Goal: Information Seeking & Learning: Compare options

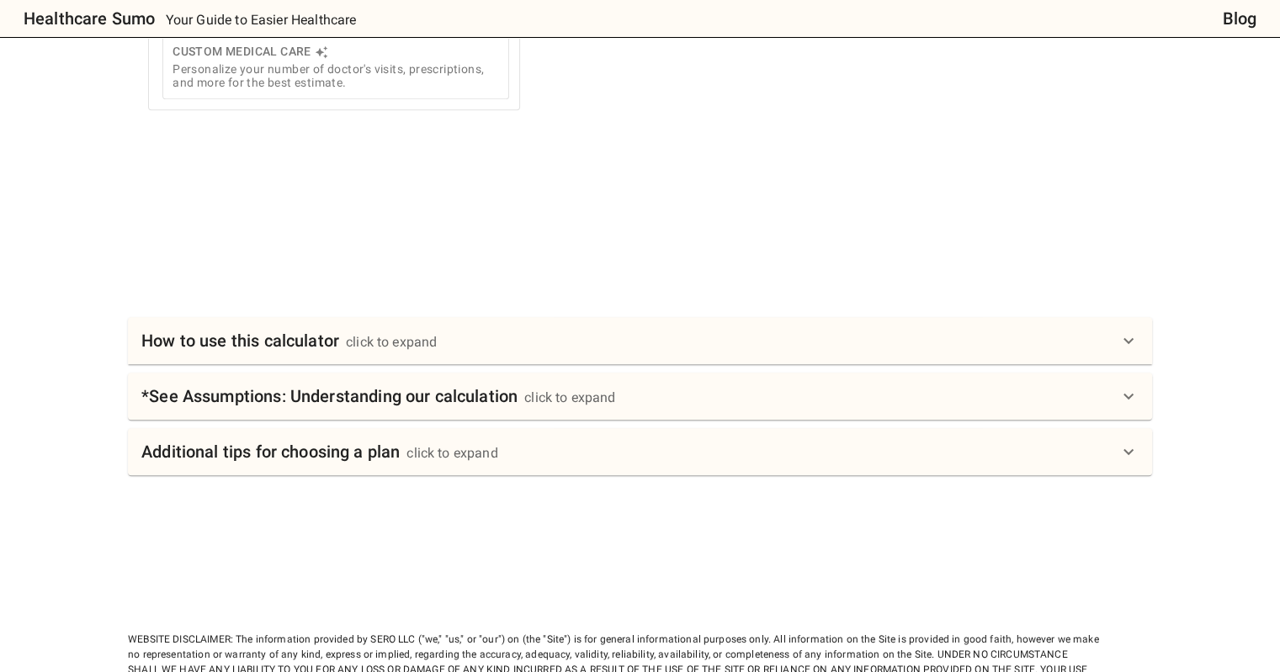
scroll to position [841, 0]
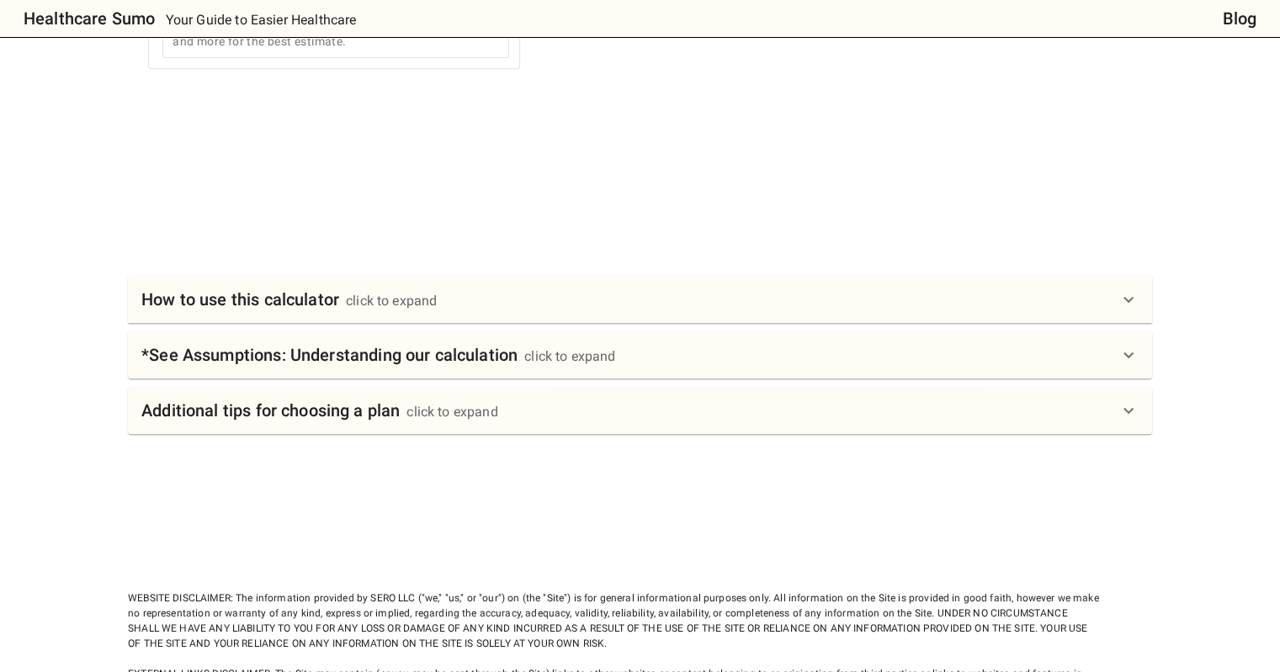
click at [1125, 289] on icon at bounding box center [1128, 299] width 20 height 20
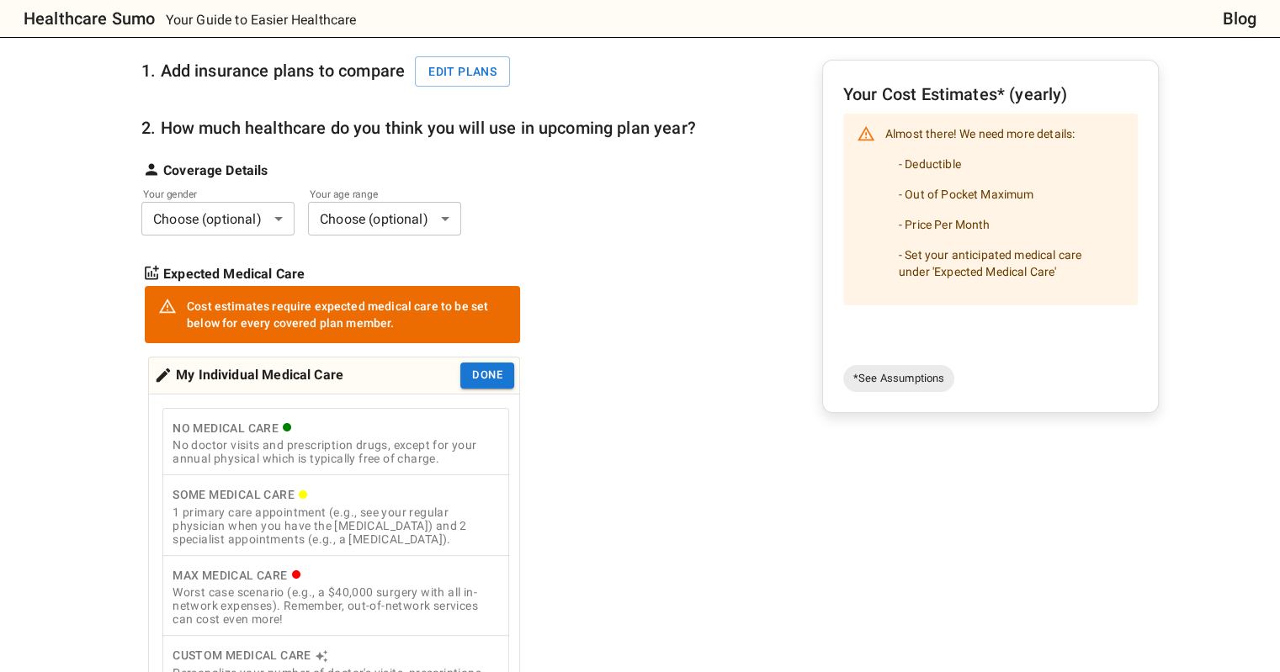
scroll to position [168, 0]
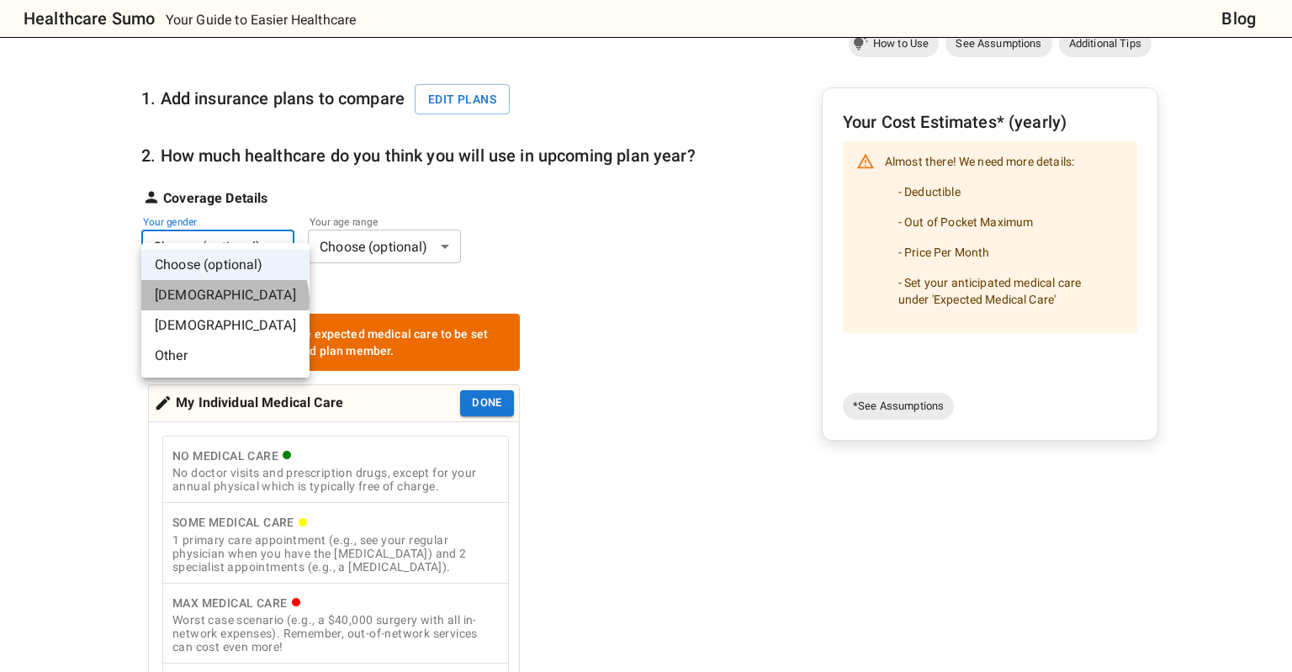
drag, startPoint x: 224, startPoint y: 301, endPoint x: 281, endPoint y: 278, distance: 61.6
click at [225, 301] on li "[DEMOGRAPHIC_DATA]" at bounding box center [225, 295] width 168 height 30
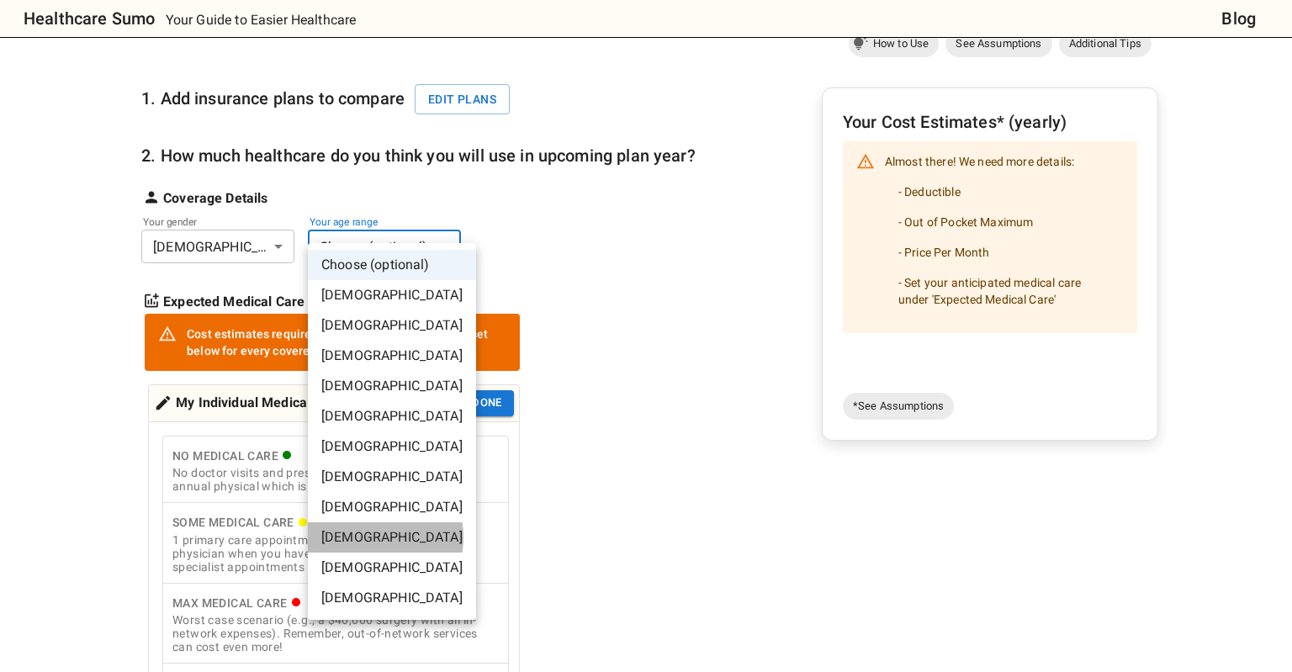
click at [368, 538] on li "[DEMOGRAPHIC_DATA]" at bounding box center [392, 537] width 168 height 30
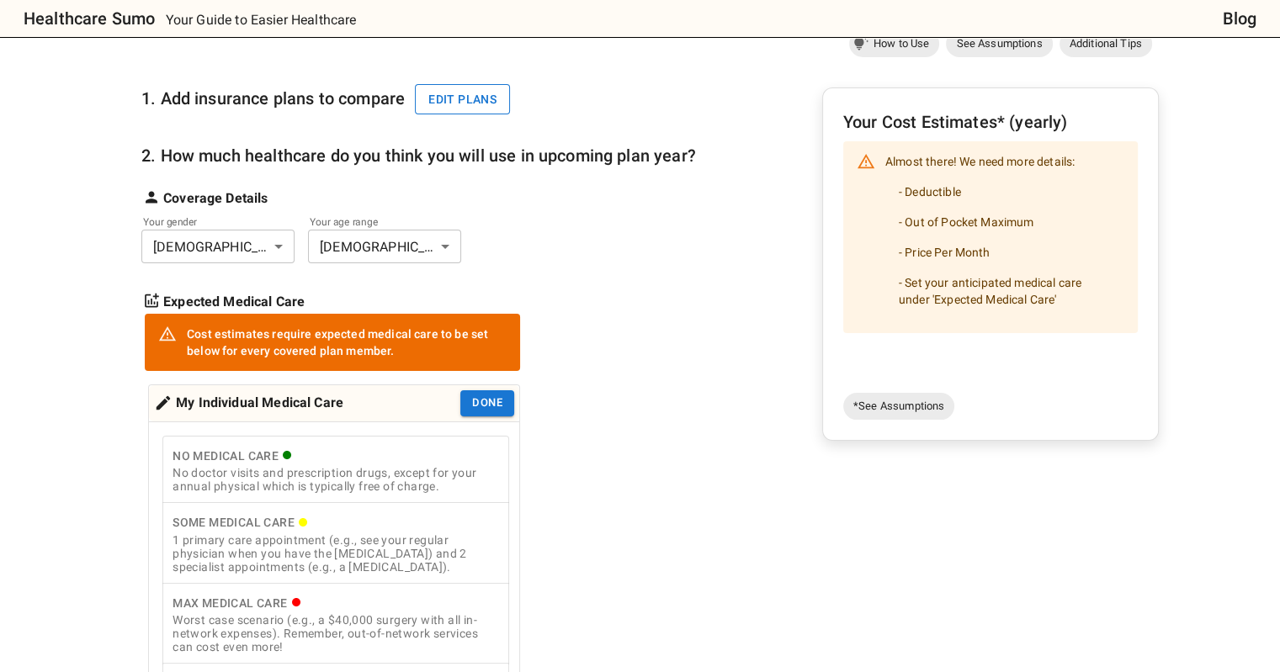
click at [457, 84] on button "Edit plans" at bounding box center [462, 99] width 95 height 31
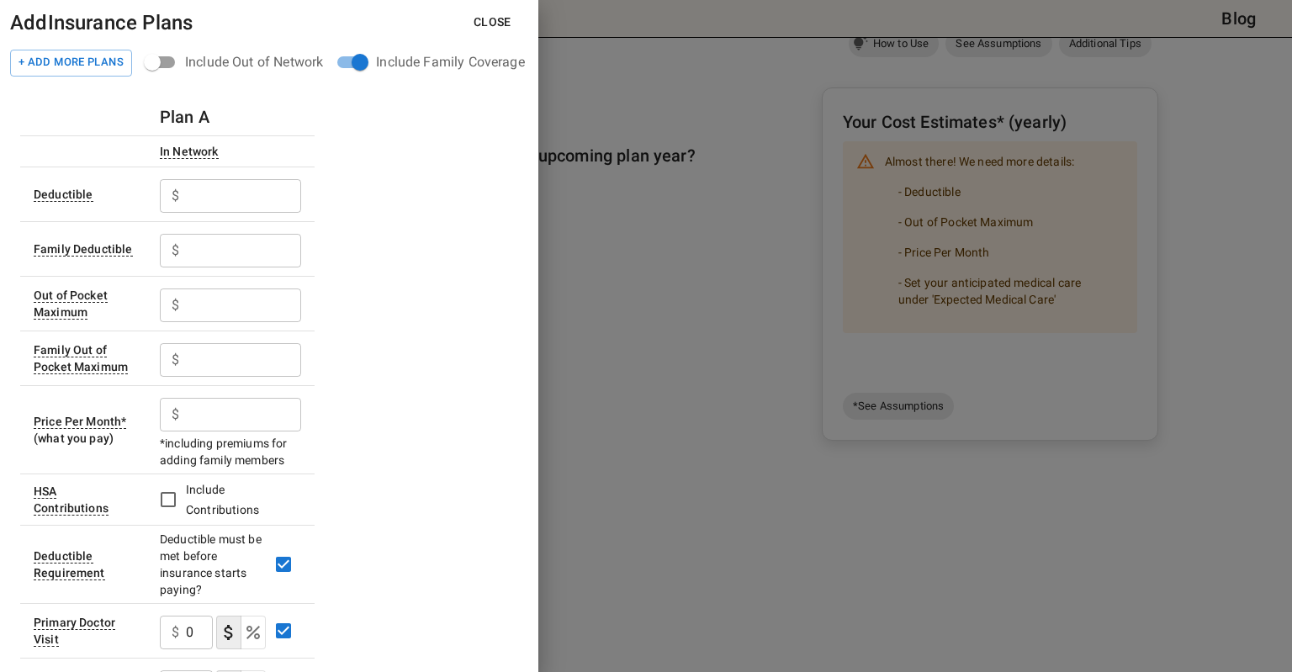
click at [227, 189] on input "text" at bounding box center [243, 196] width 115 height 34
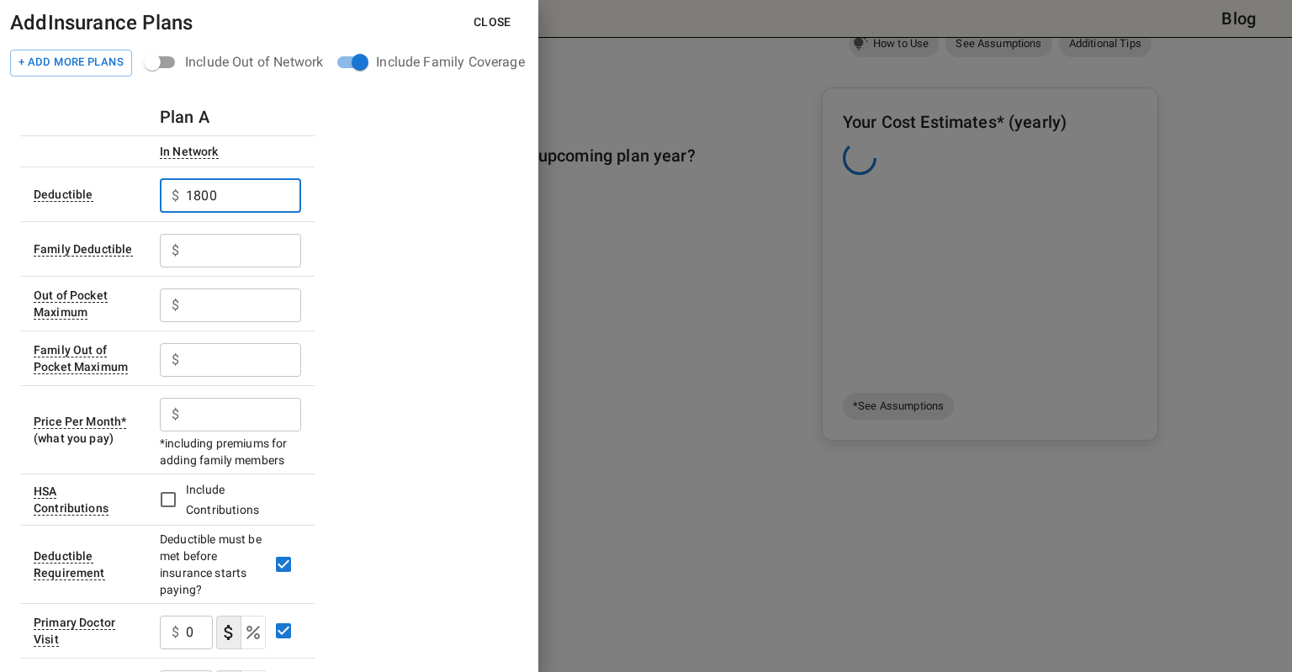
type input "1800"
type input "3600"
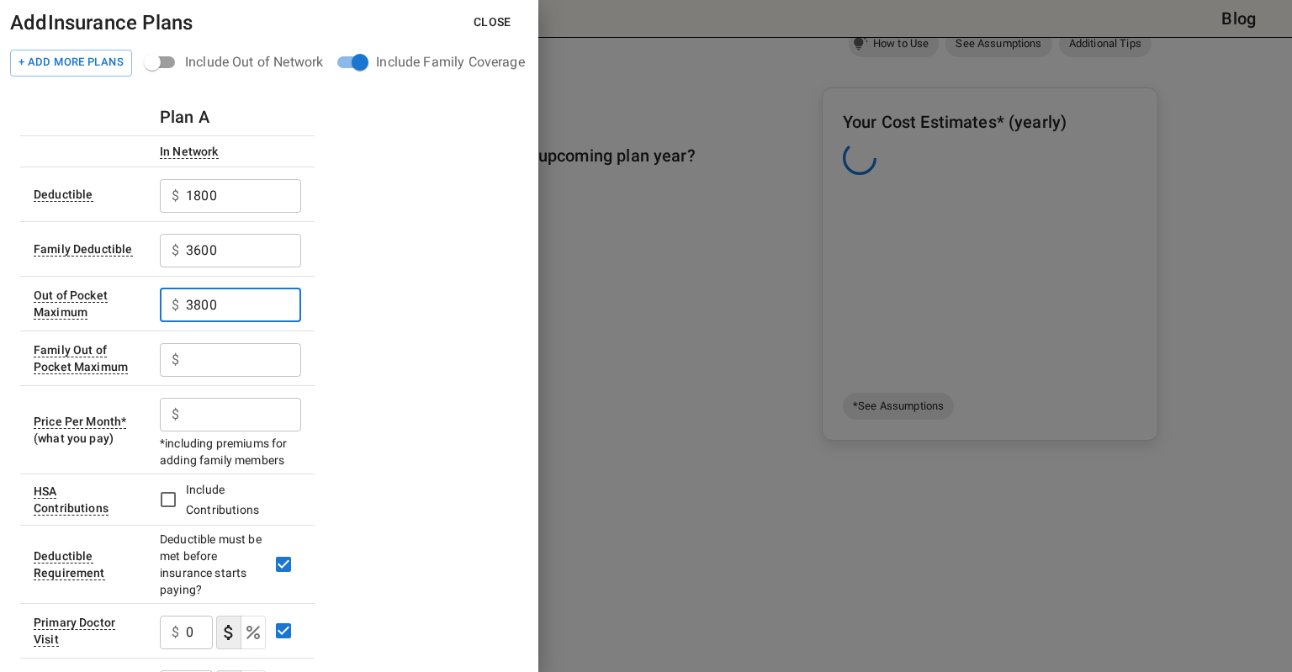
type input "3800"
type input "7600"
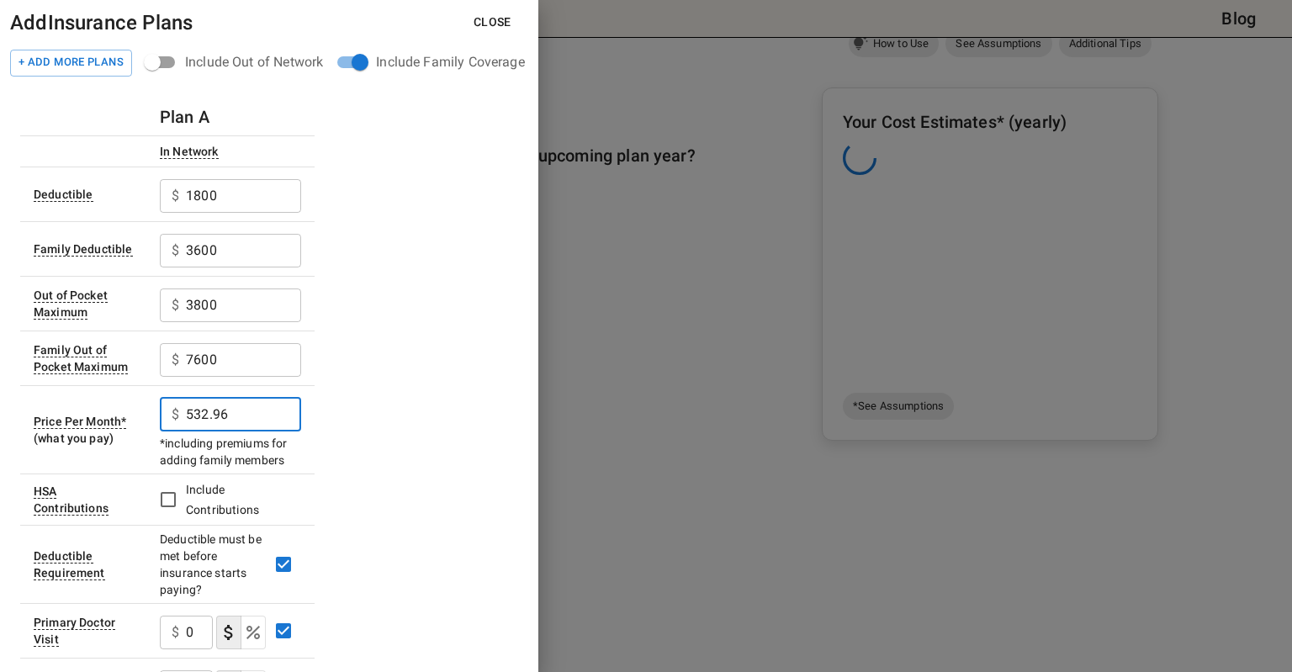
type input "532.96"
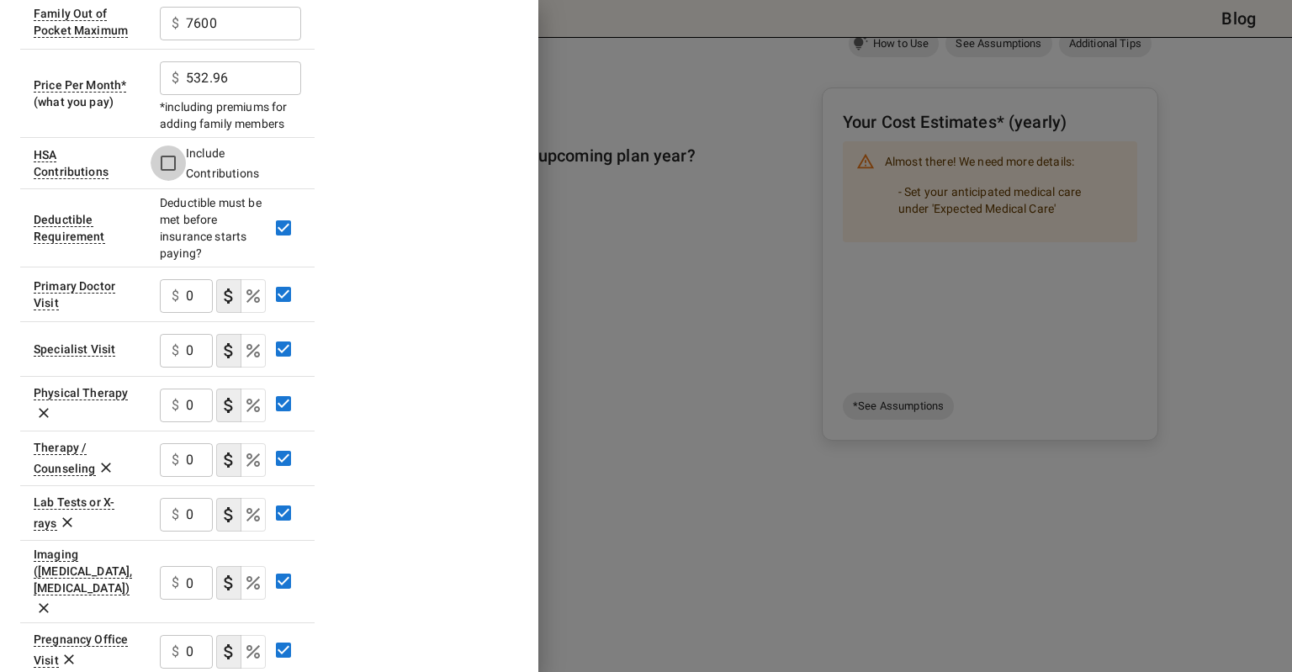
scroll to position [421, 0]
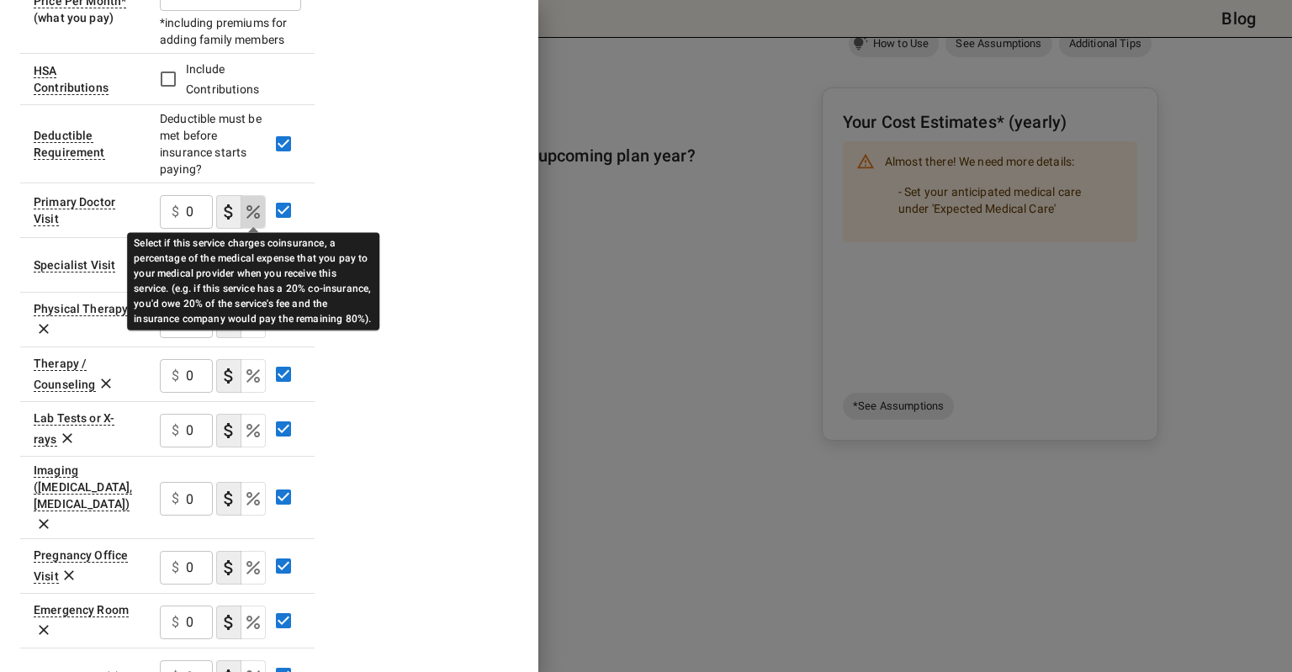
click at [255, 211] on icon "Select if this service charges coinsurance, a percentage of the medical expense…" at bounding box center [253, 212] width 20 height 20
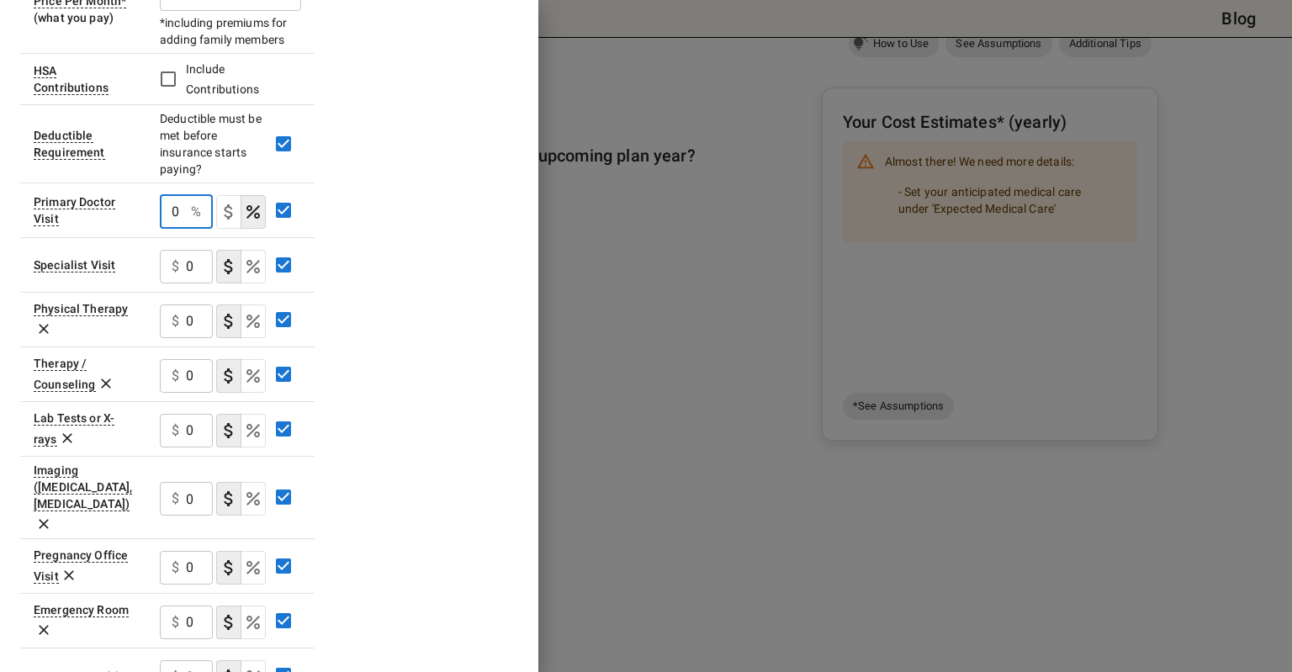
drag, startPoint x: 179, startPoint y: 212, endPoint x: 160, endPoint y: 208, distance: 19.8
click at [162, 209] on input "0" at bounding box center [172, 212] width 24 height 34
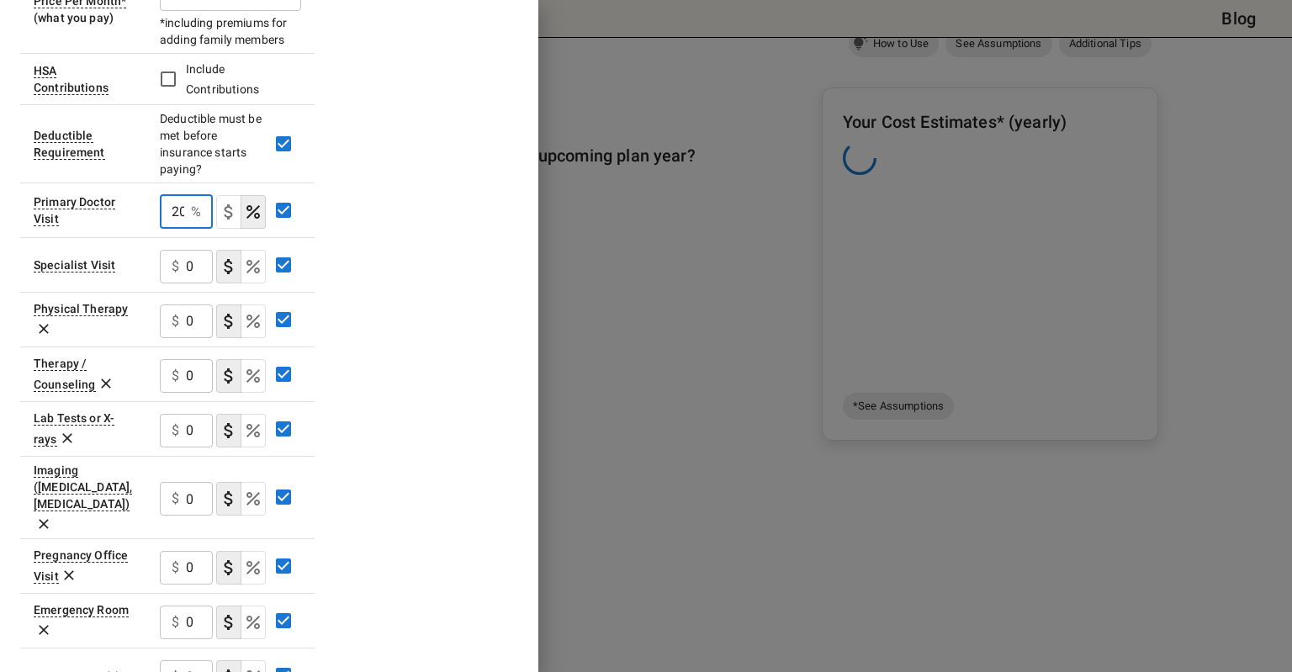
scroll to position [0, 3]
type input "20"
type button "COPAYMENT"
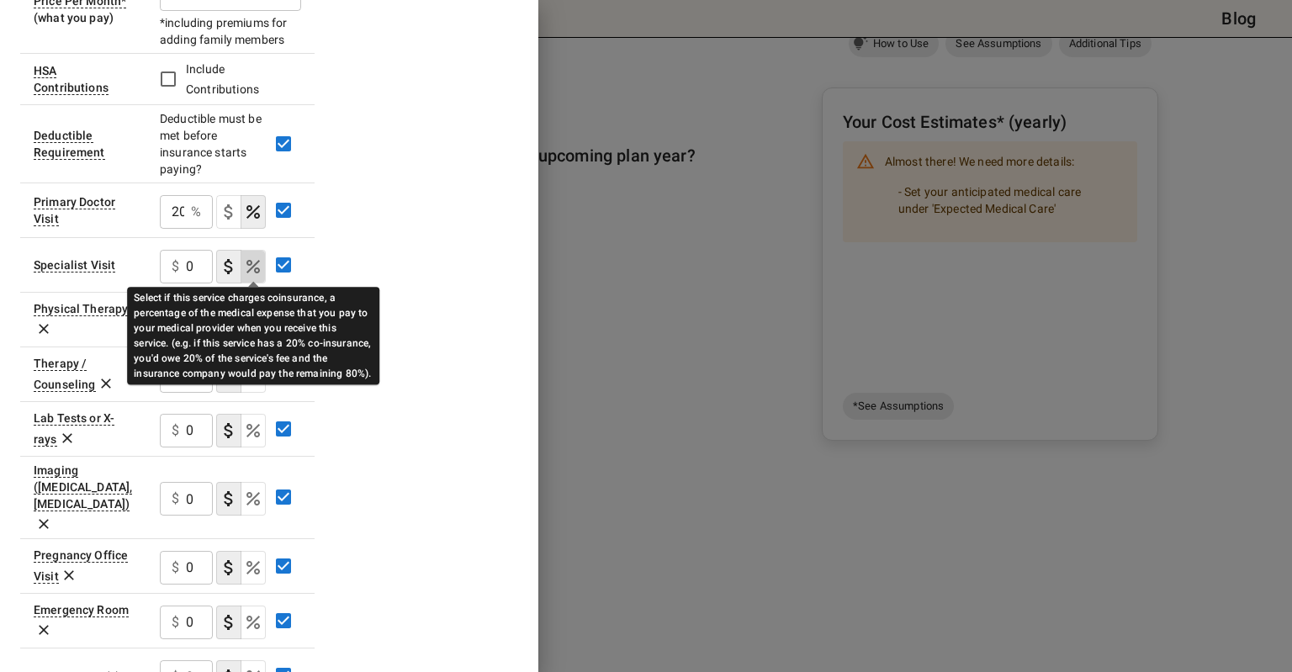
click at [252, 263] on icon "Select if this service charges coinsurance, a percentage of the medical expense…" at bounding box center [253, 267] width 20 height 20
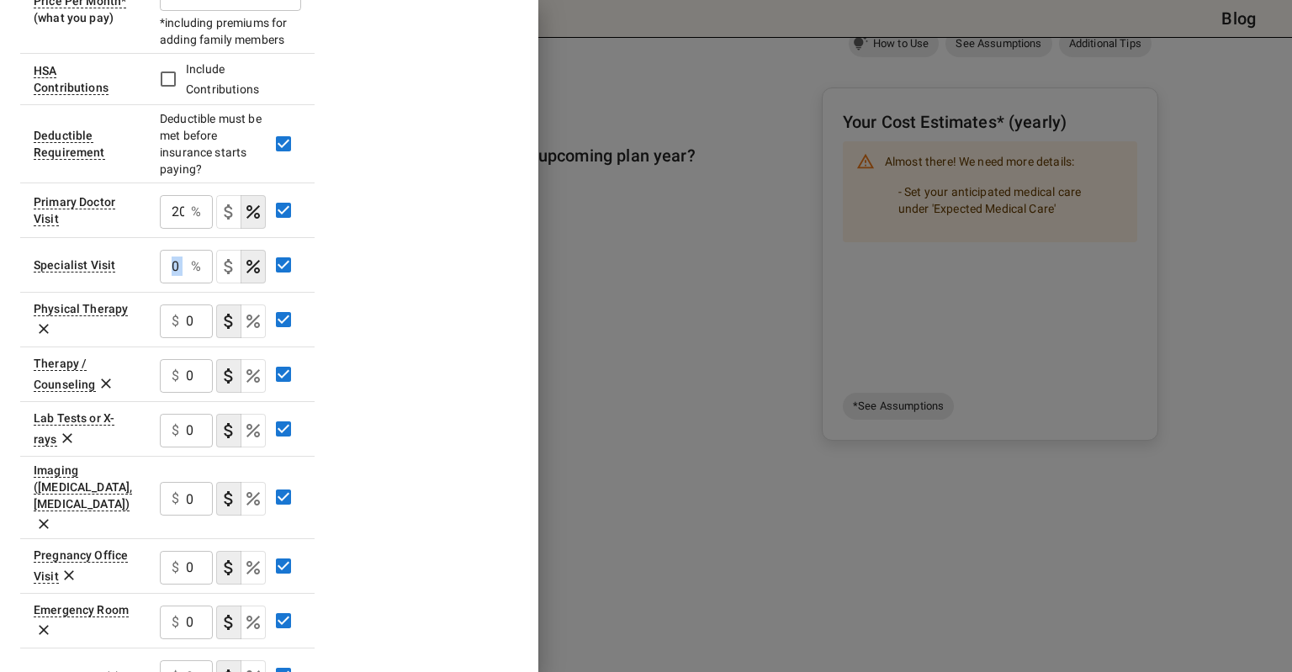
drag, startPoint x: 185, startPoint y: 266, endPoint x: 148, endPoint y: 265, distance: 37.0
click at [148, 265] on td "0 % ​" at bounding box center [230, 264] width 168 height 55
click at [180, 229] on input "0" at bounding box center [172, 212] width 24 height 34
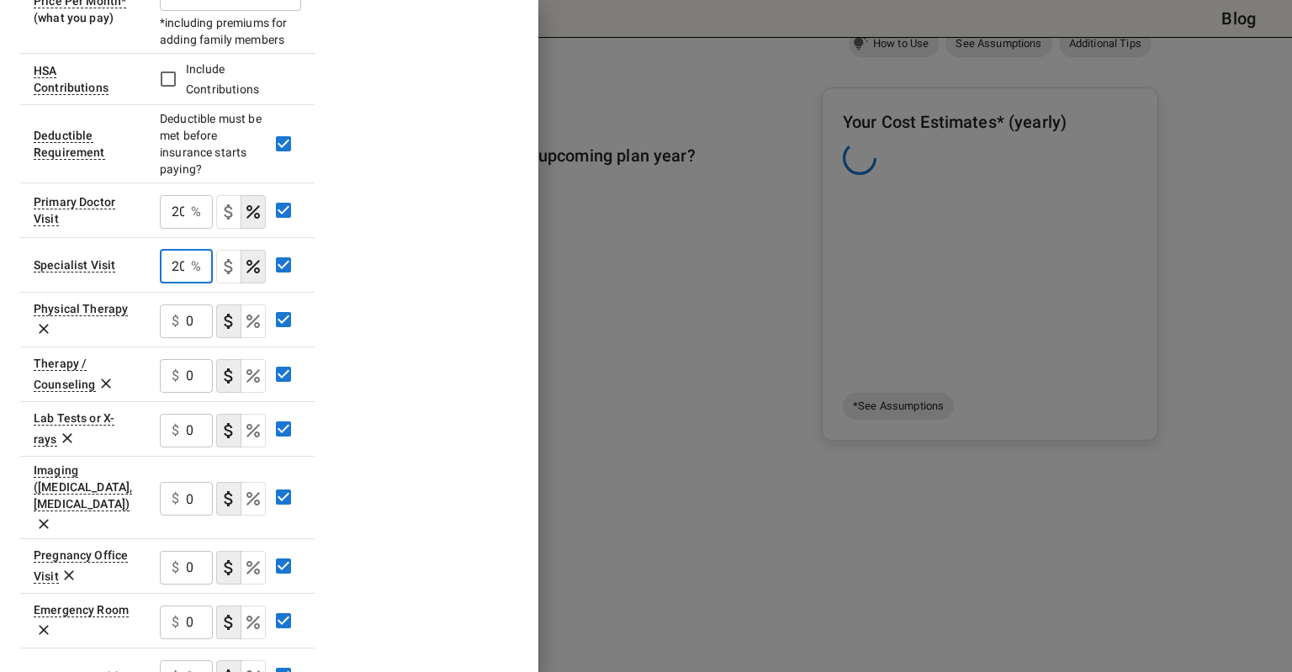
scroll to position [0, 3]
type input "20"
type button "COPAYMENT"
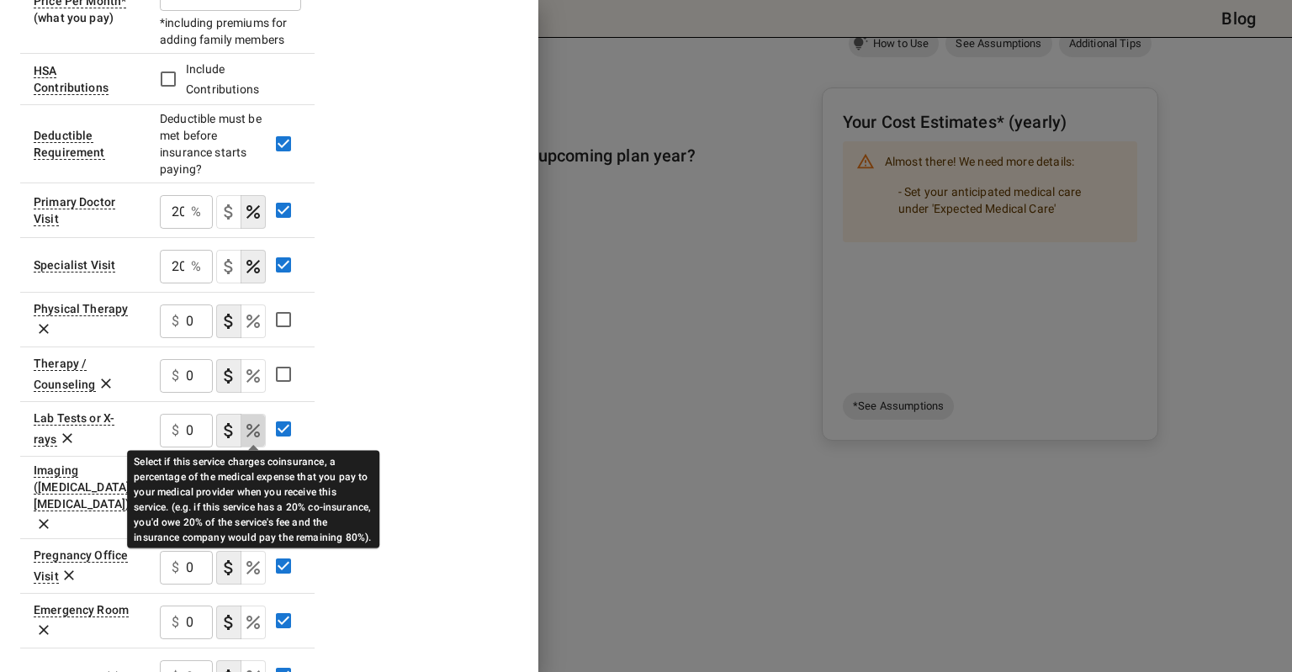
click at [252, 427] on icon "Select if this service charges coinsurance, a percentage of the medical expense…" at bounding box center [253, 430] width 13 height 13
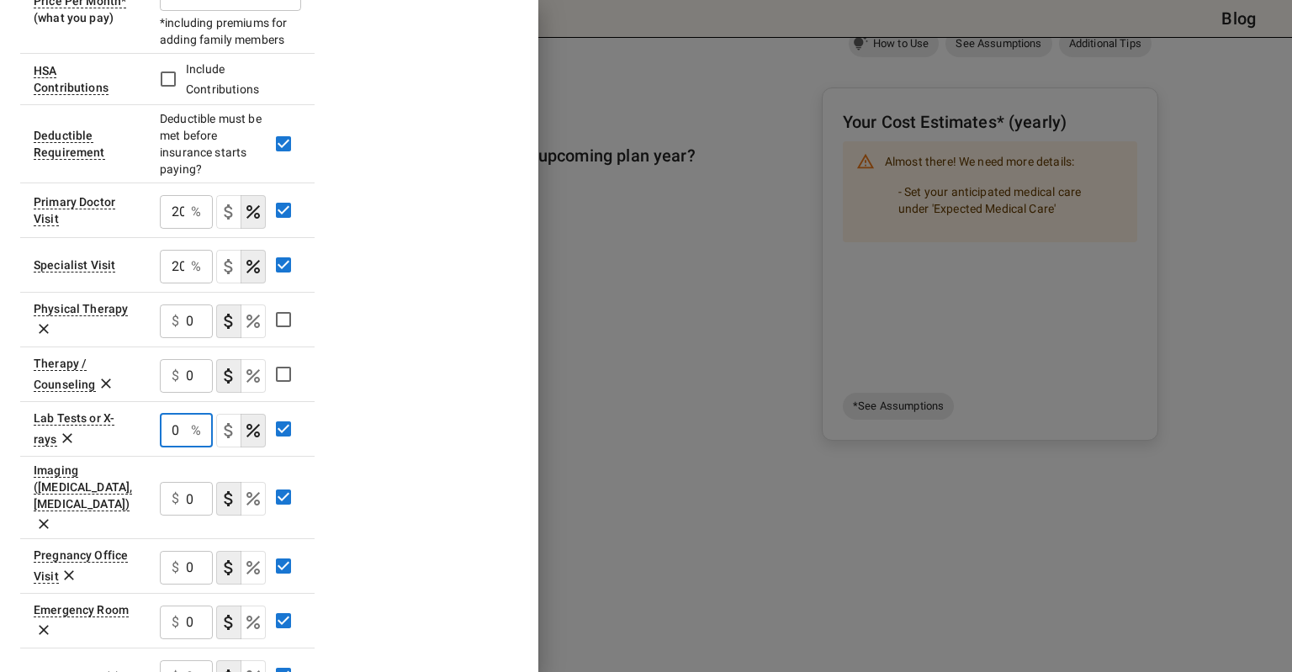
drag, startPoint x: 179, startPoint y: 430, endPoint x: 153, endPoint y: 430, distance: 26.1
click at [153, 430] on td "0 % ​" at bounding box center [230, 428] width 168 height 55
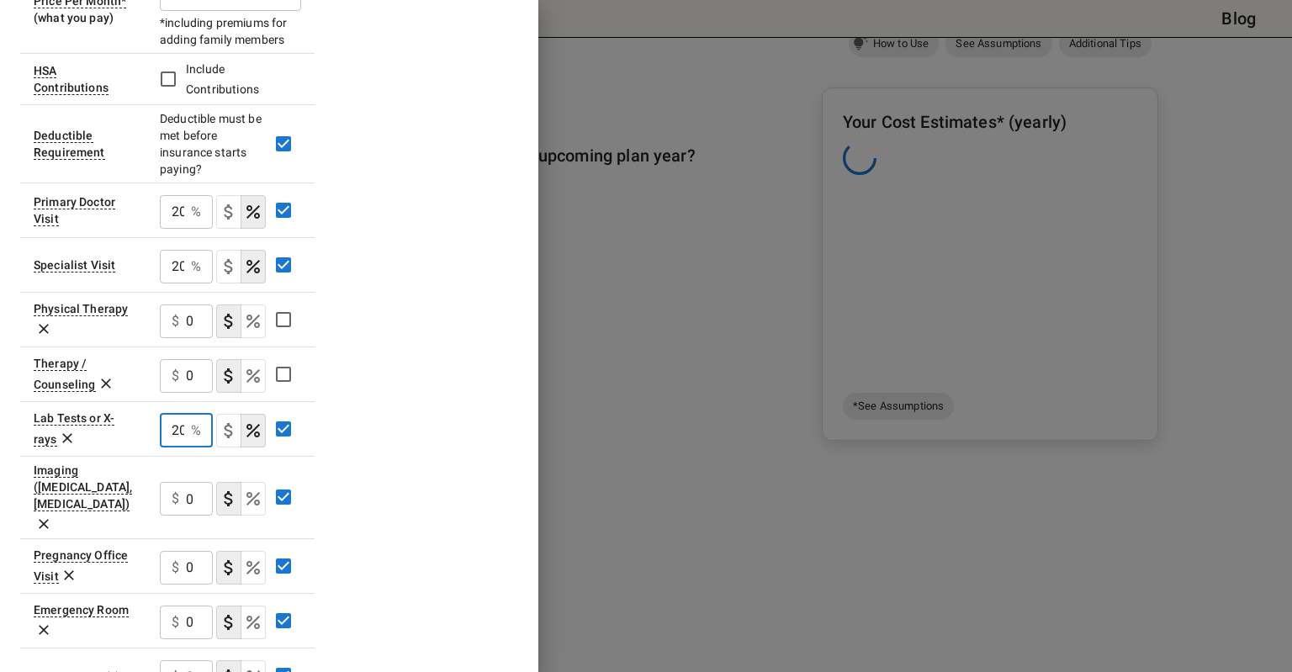
scroll to position [0, 3]
type input "20"
type button "COPAYMENT"
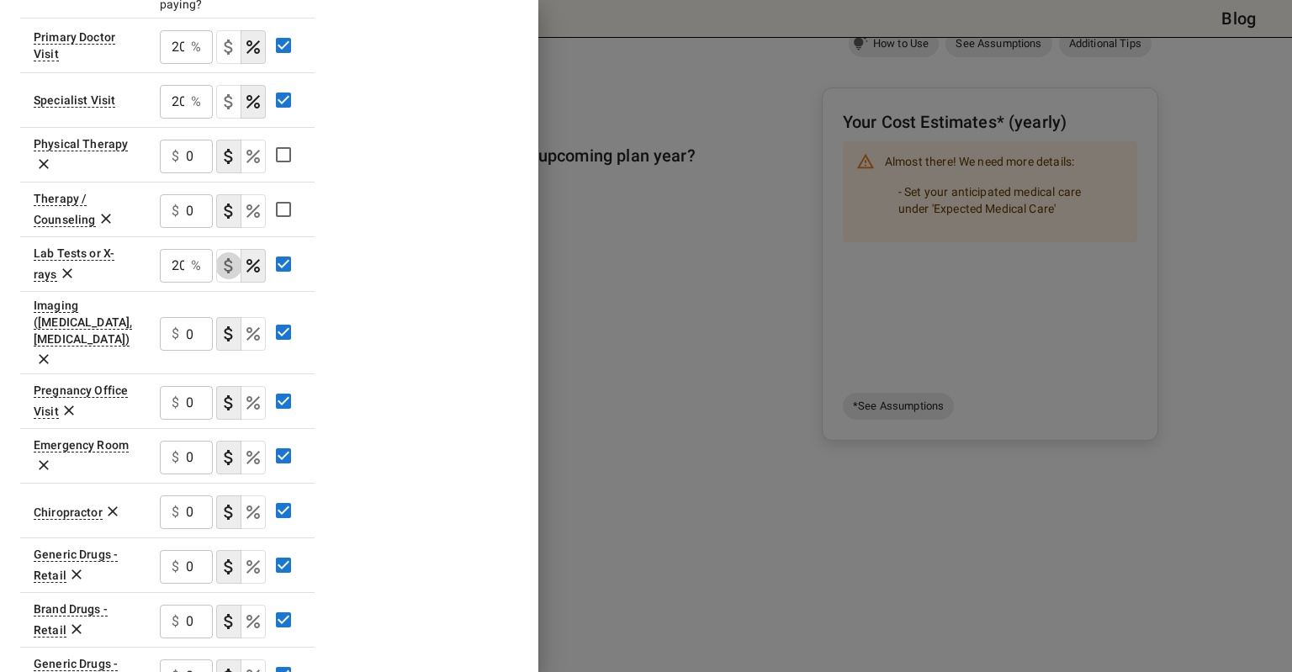
scroll to position [589, 0]
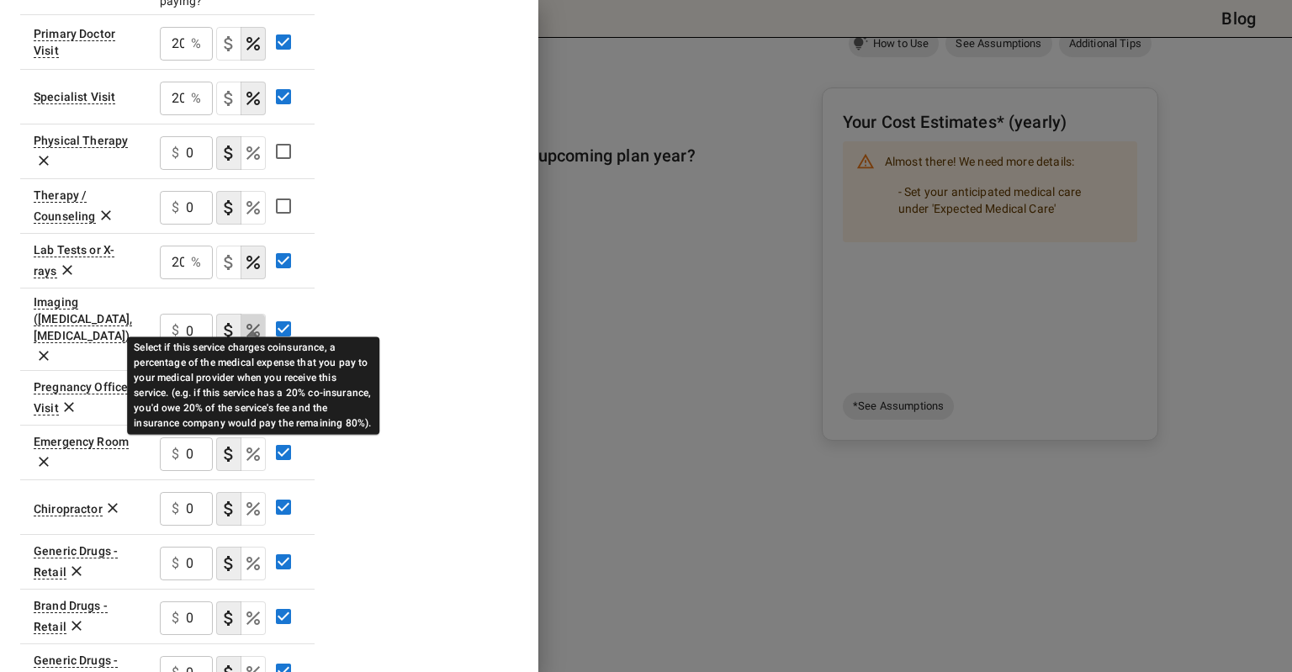
click at [257, 321] on icon "Select if this service charges coinsurance, a percentage of the medical expense…" at bounding box center [253, 331] width 20 height 20
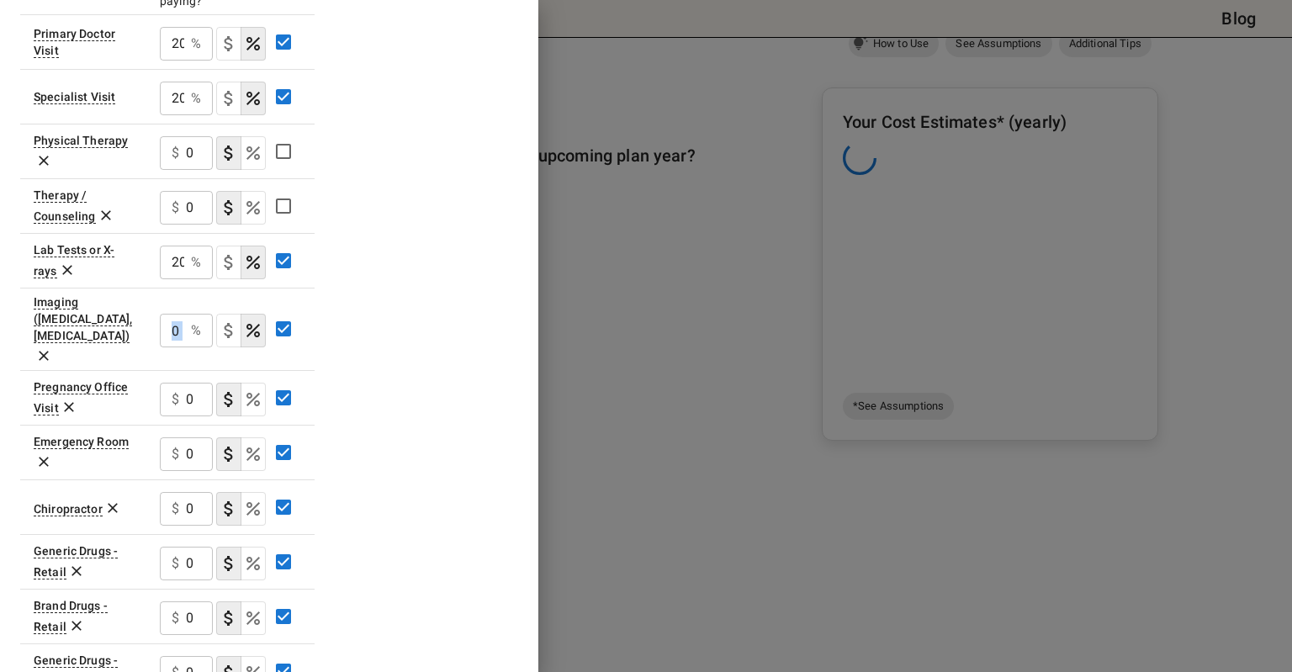
drag, startPoint x: 186, startPoint y: 315, endPoint x: 152, endPoint y: 315, distance: 33.7
click at [152, 315] on td "0 % ​" at bounding box center [230, 329] width 168 height 82
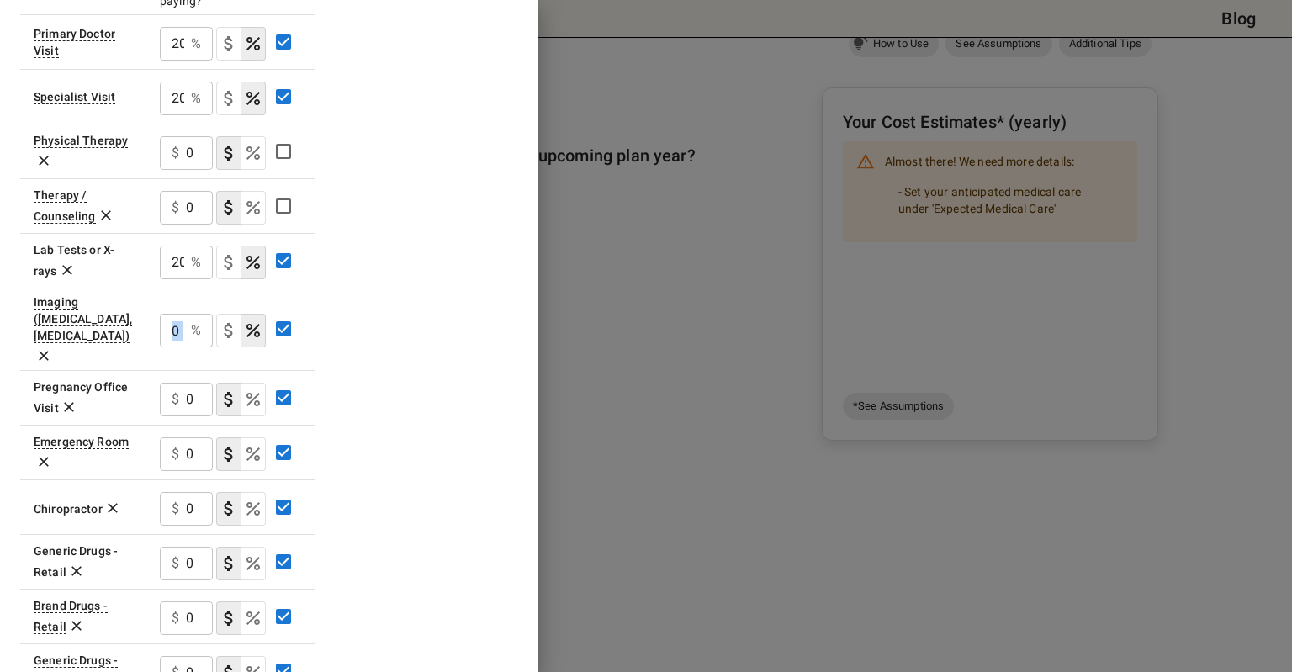
drag, startPoint x: 184, startPoint y: 317, endPoint x: 228, endPoint y: 300, distance: 46.9
click at [185, 316] on div "0 % ​" at bounding box center [186, 331] width 53 height 34
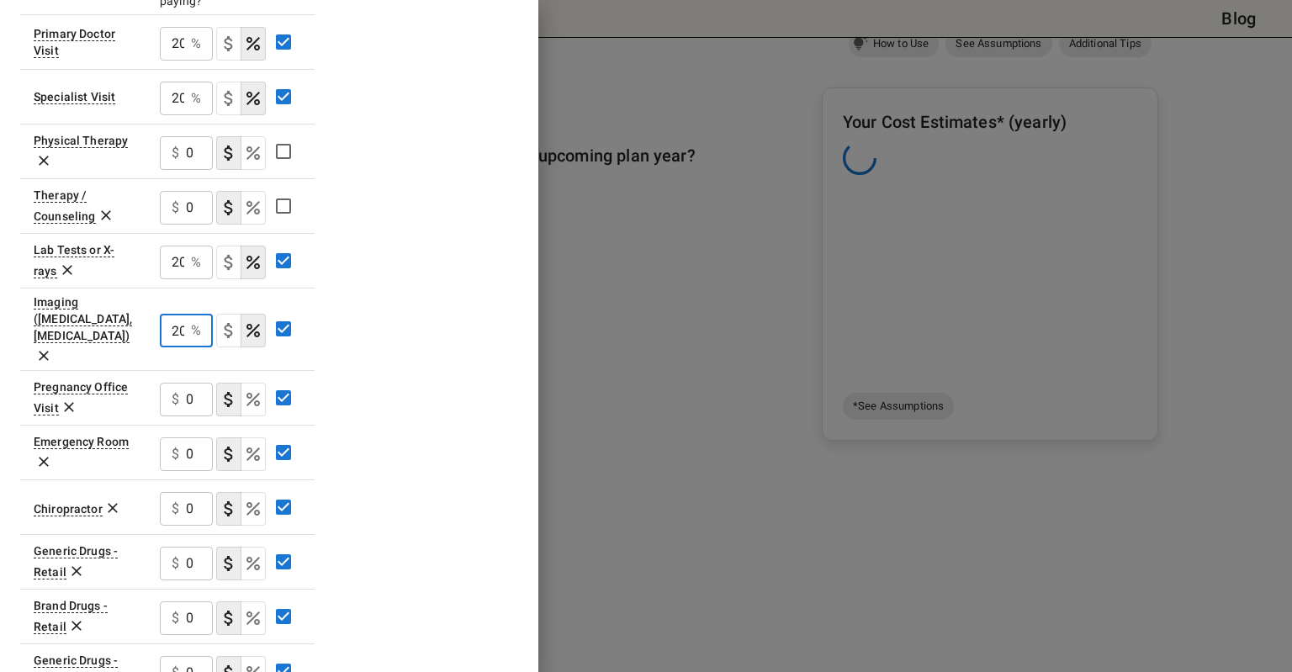
scroll to position [0, 3]
type input "20"
type button "COPAYMENT"
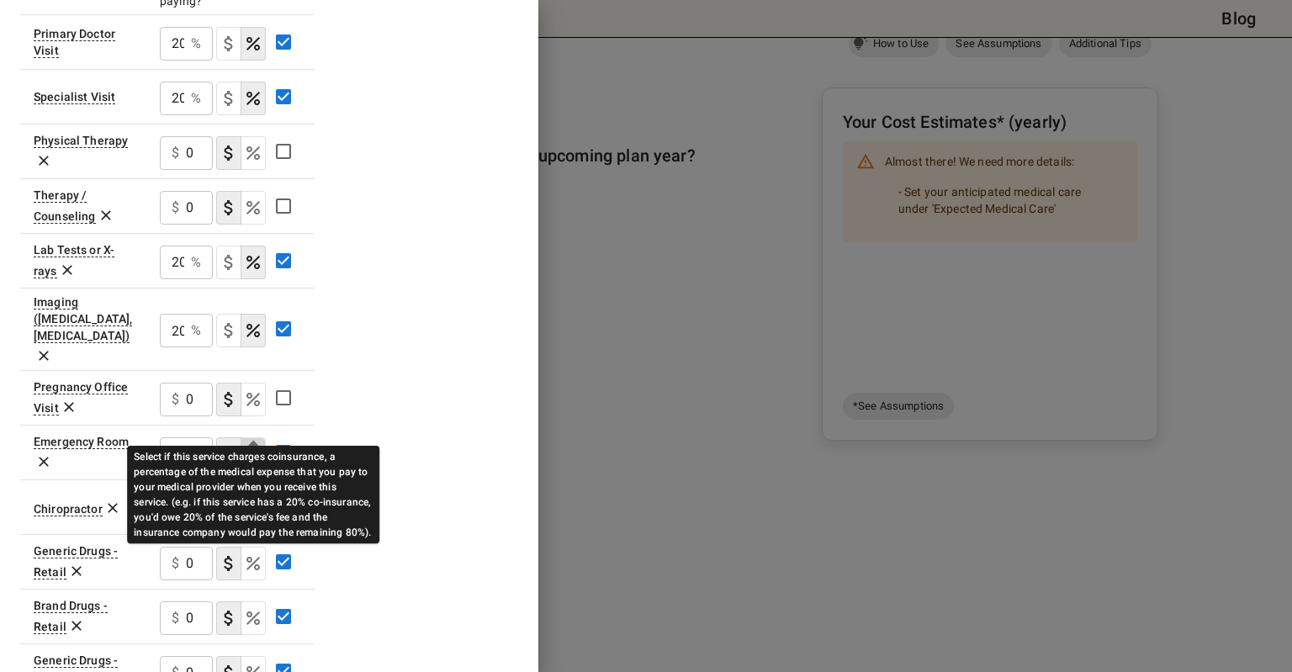
click at [255, 444] on icon "Select if this service charges coinsurance, a percentage of the medical expense…" at bounding box center [253, 454] width 20 height 20
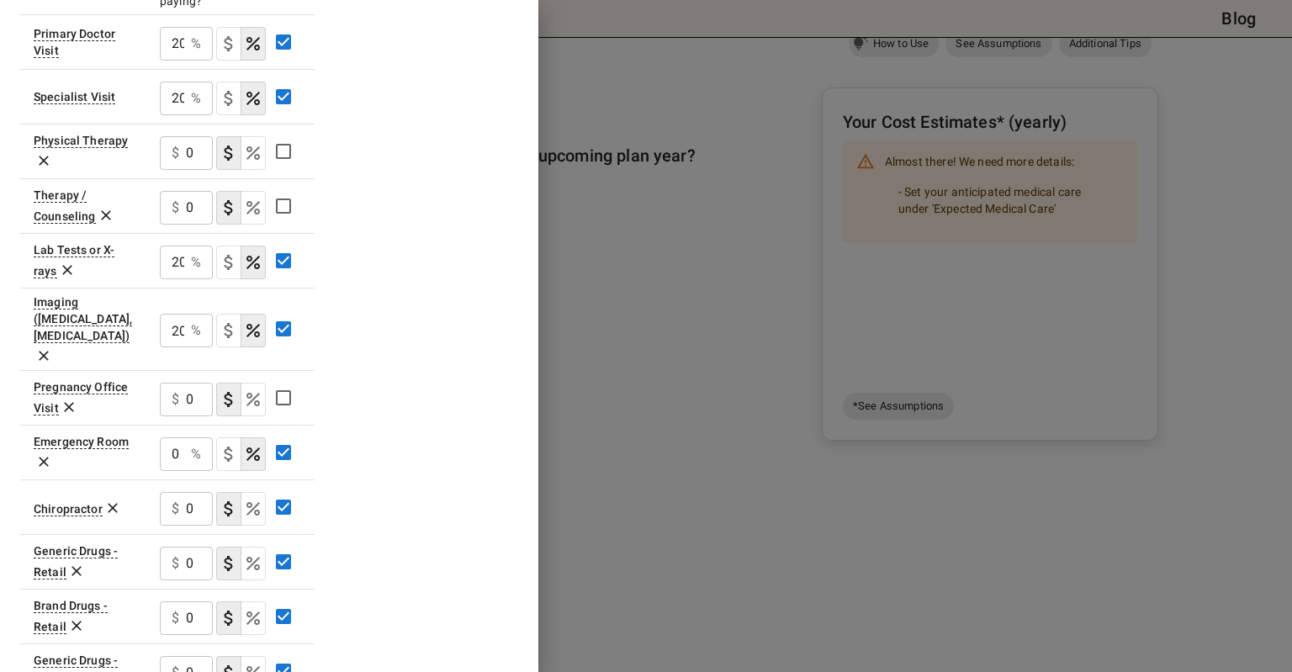
drag, startPoint x: 184, startPoint y: 427, endPoint x: 202, endPoint y: 420, distance: 18.9
click at [188, 438] on div "0 % ​" at bounding box center [186, 455] width 53 height 34
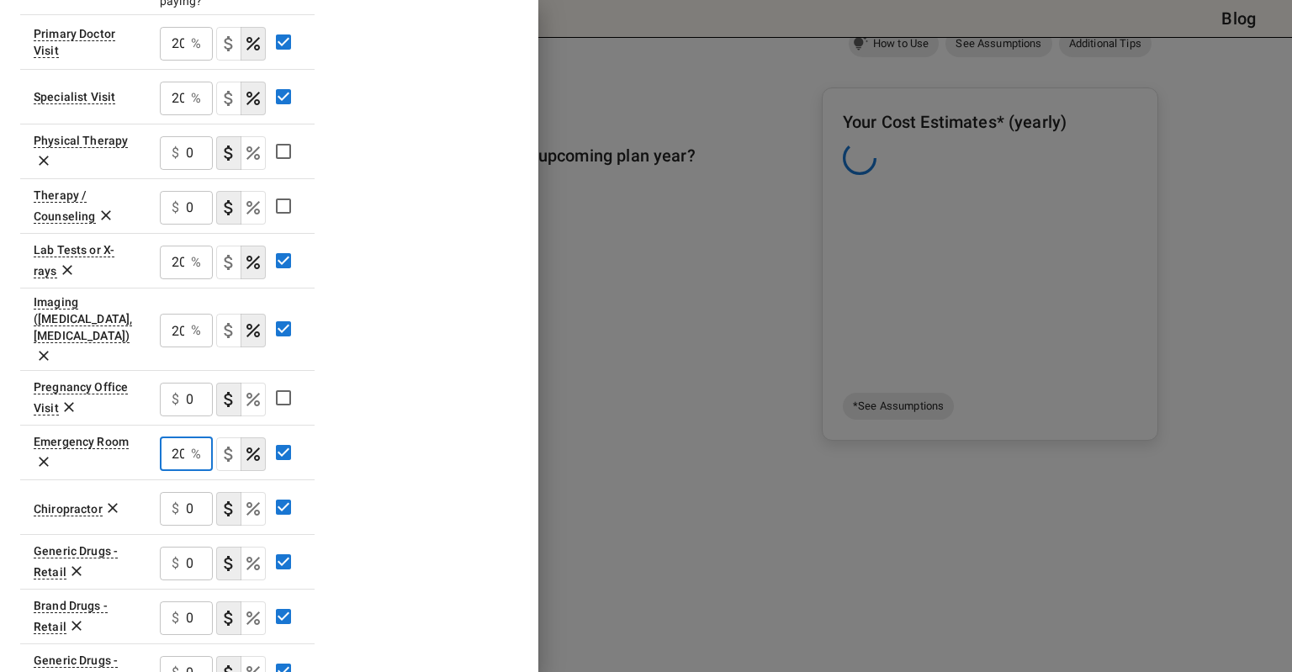
scroll to position [0, 3]
type input "20"
type button "COPAYMENT"
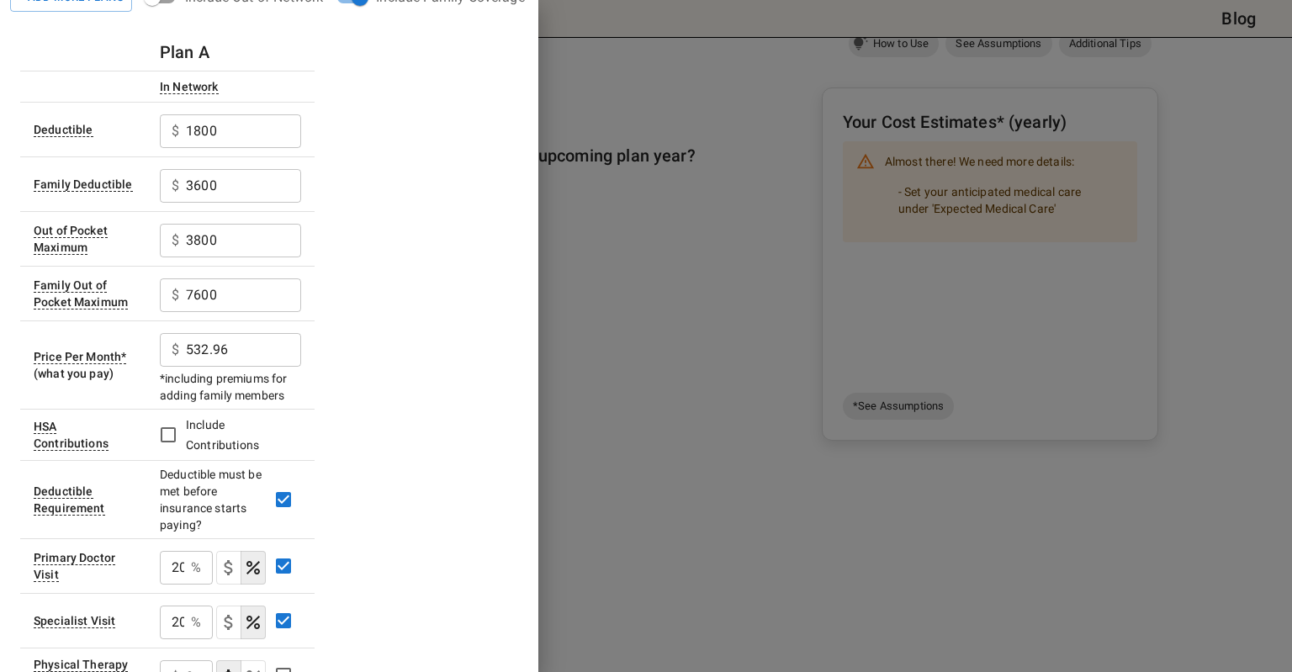
scroll to position [0, 0]
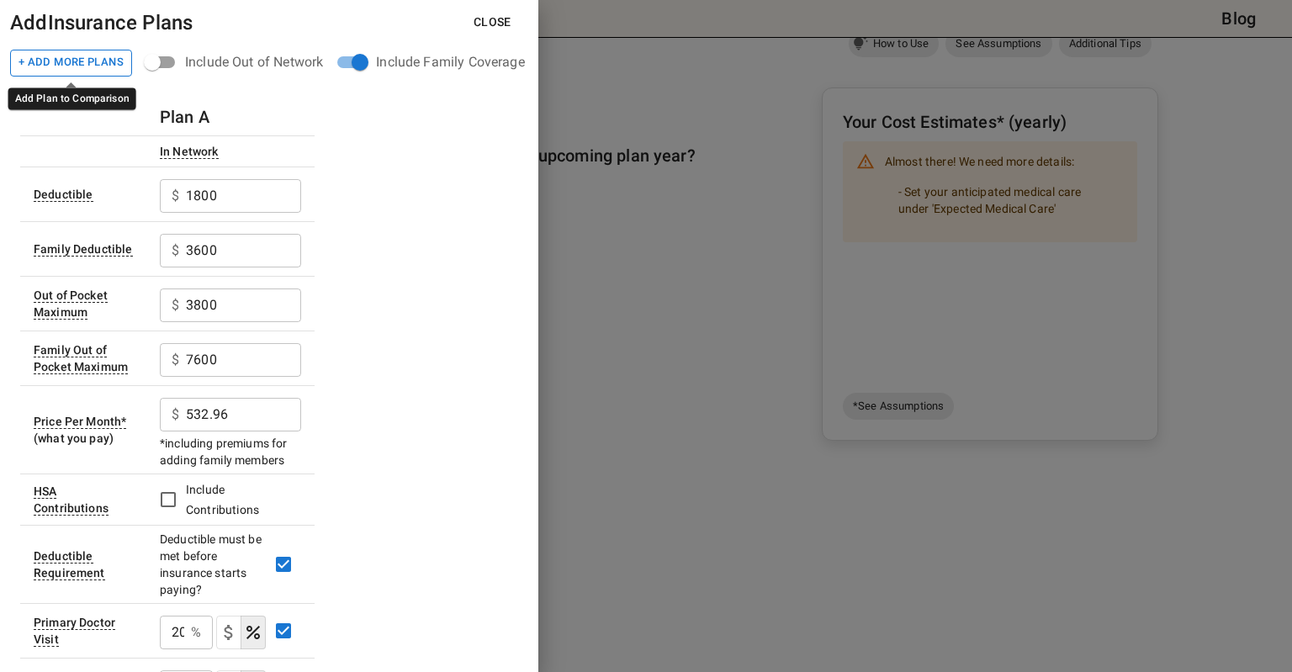
click at [88, 65] on button "+ Add More Plans" at bounding box center [71, 63] width 122 height 27
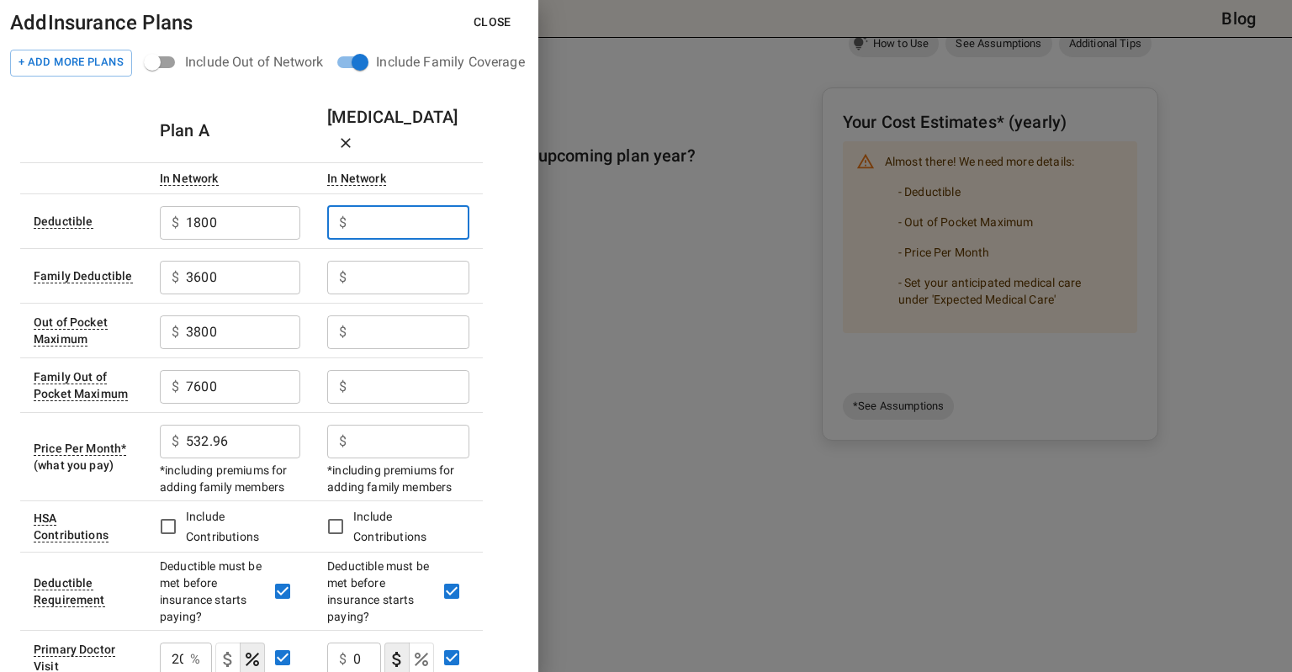
drag, startPoint x: 373, startPoint y: 198, endPoint x: 300, endPoint y: 198, distance: 73.2
click at [300, 198] on tr "Deductible $ 1800 ​ $ ​" at bounding box center [251, 221] width 463 height 55
type input "2"
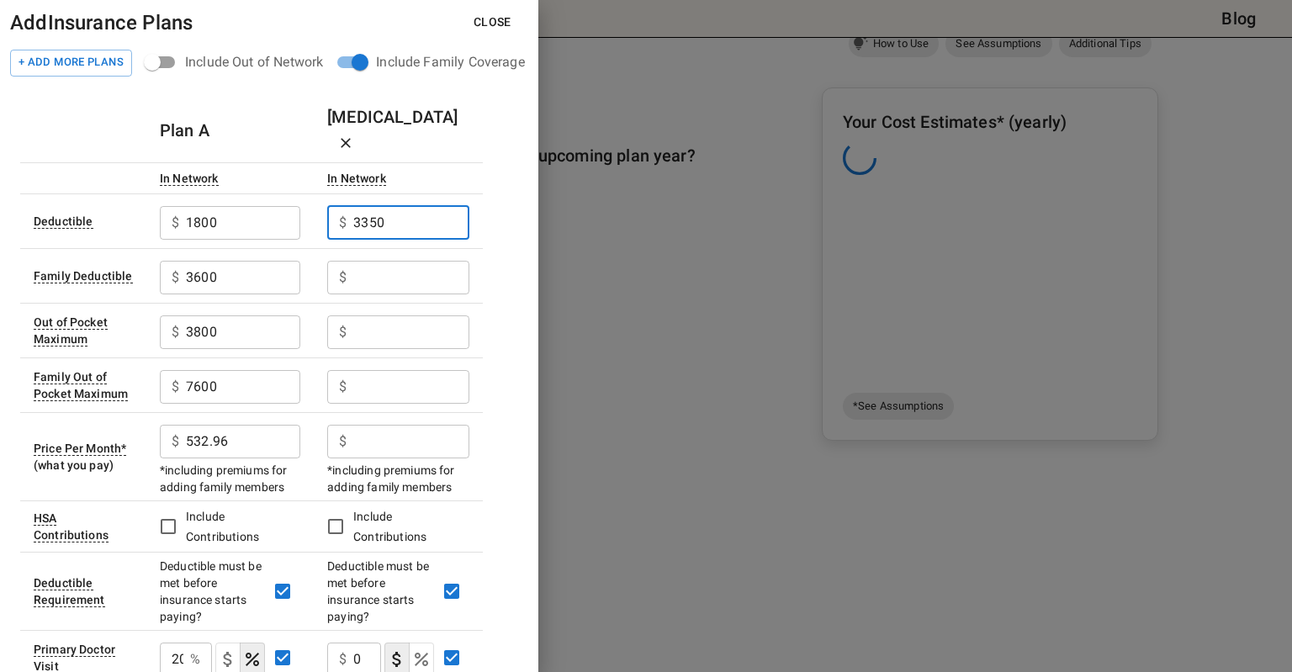
type input "3350"
type input "6700"
type input "7750"
type input "15500"
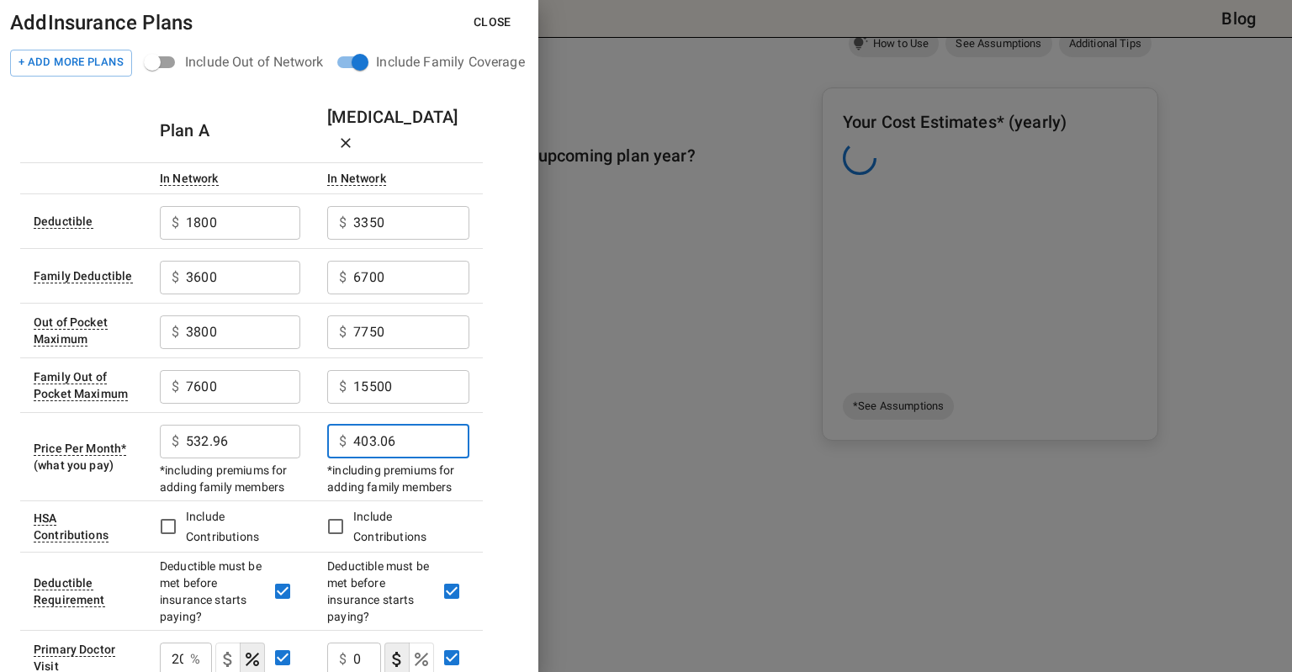
type input "403.06"
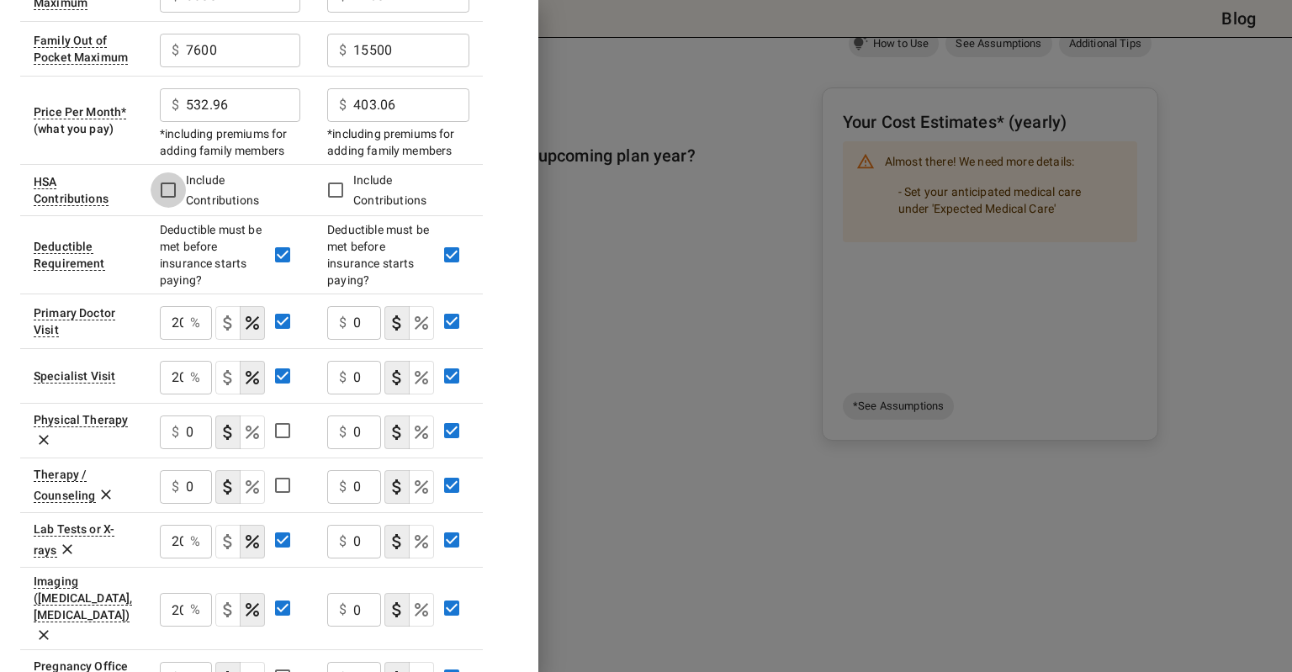
scroll to position [421, 0]
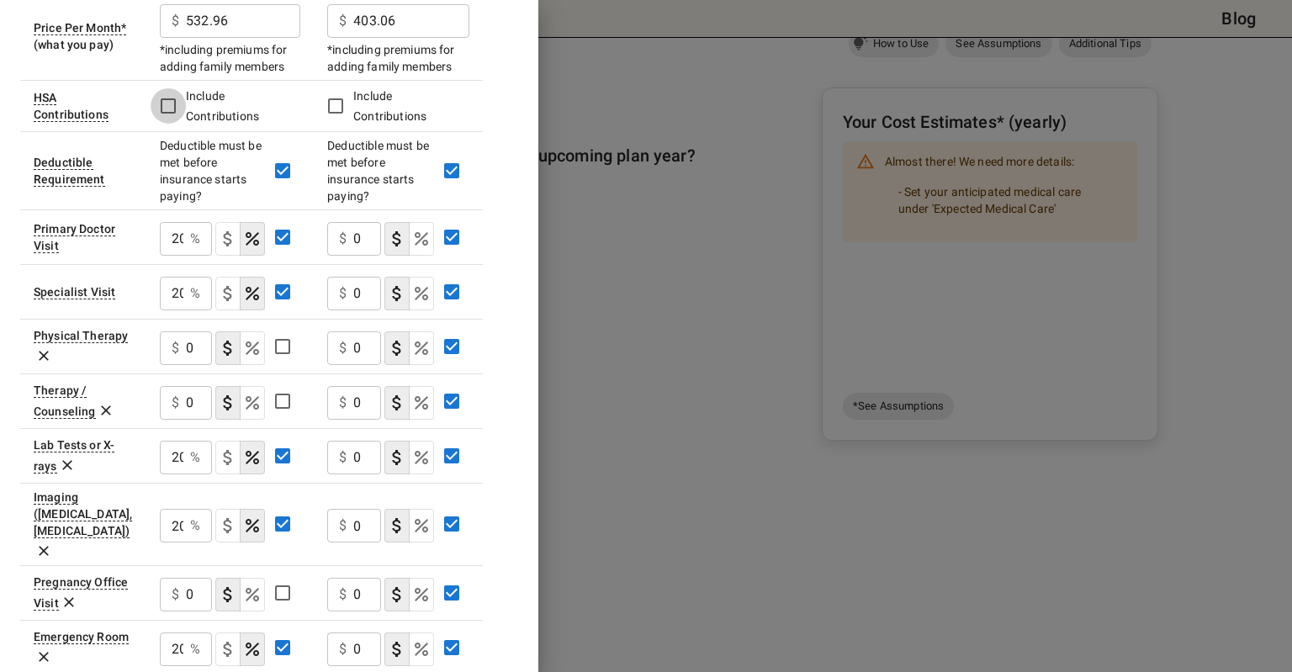
click at [372, 222] on input "0" at bounding box center [367, 239] width 28 height 34
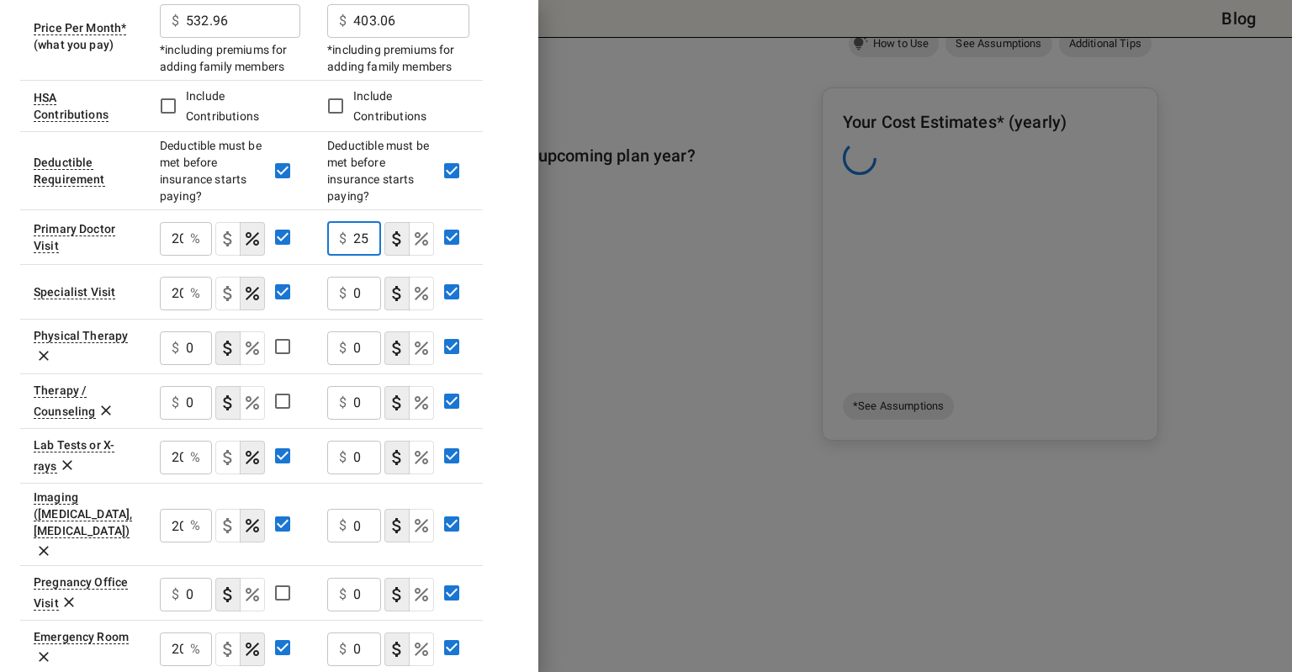
scroll to position [0, 1]
type input "25"
type button "COPAYMENT"
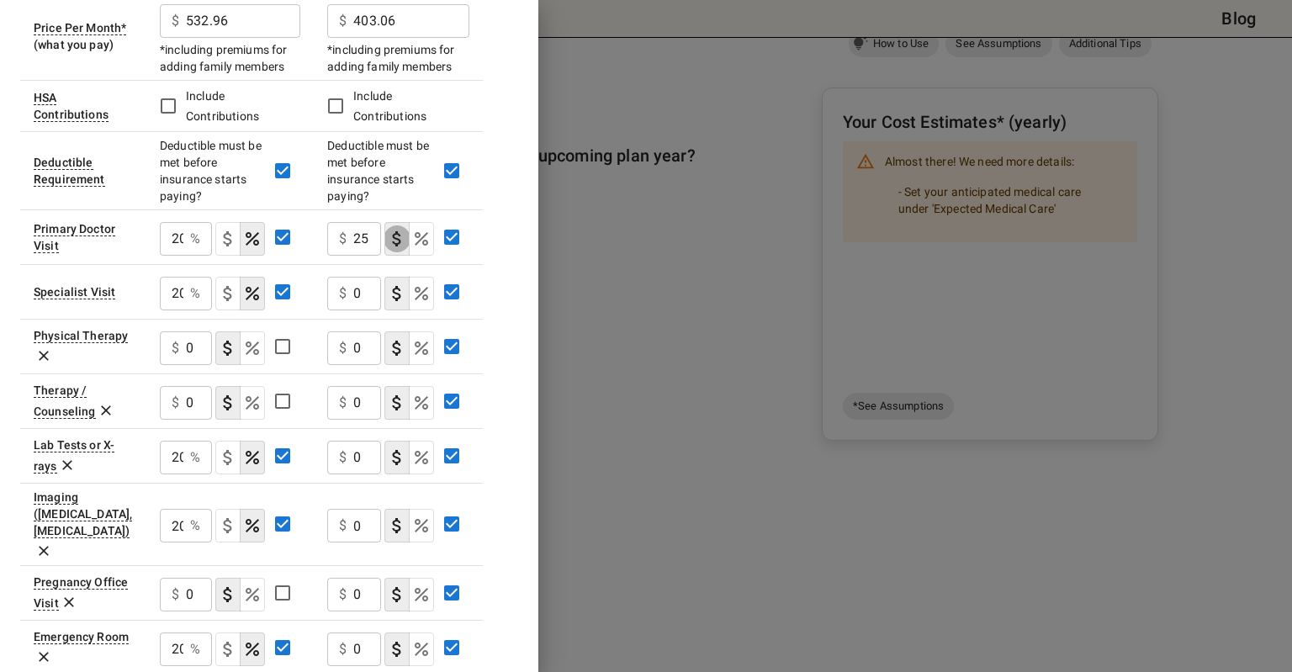
click at [368, 256] on input "0" at bounding box center [367, 239] width 28 height 34
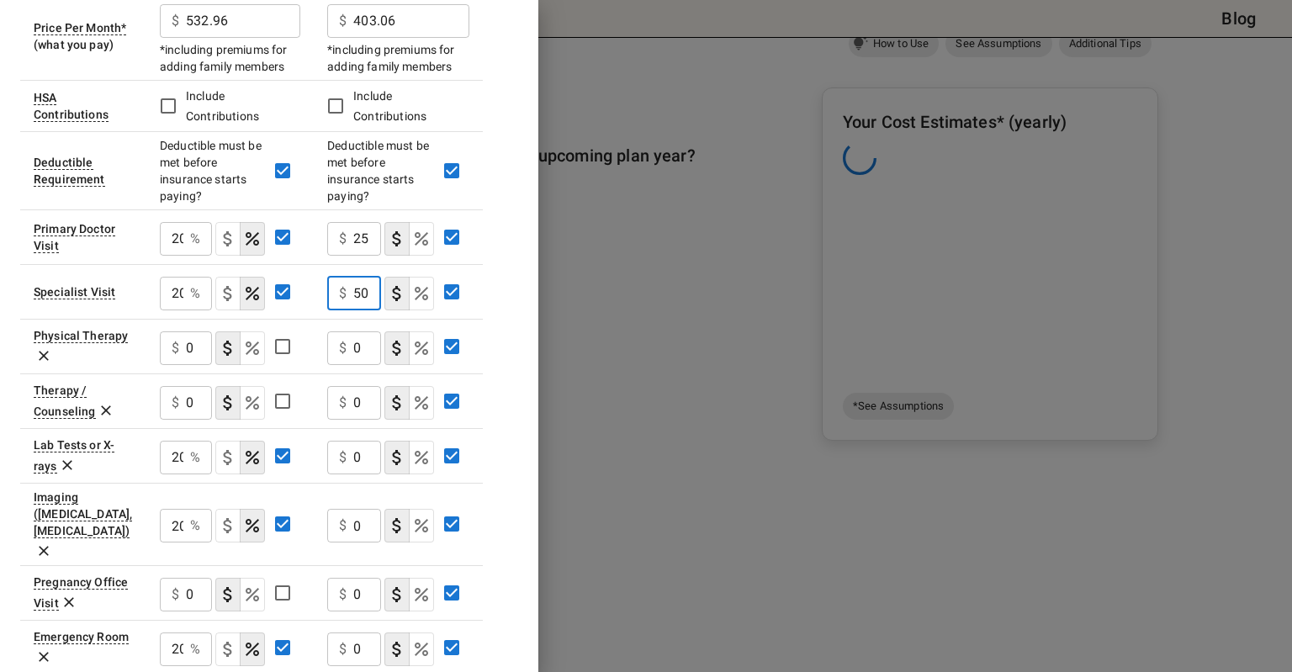
scroll to position [0, 1]
type input "50"
type button "COPAYMENT"
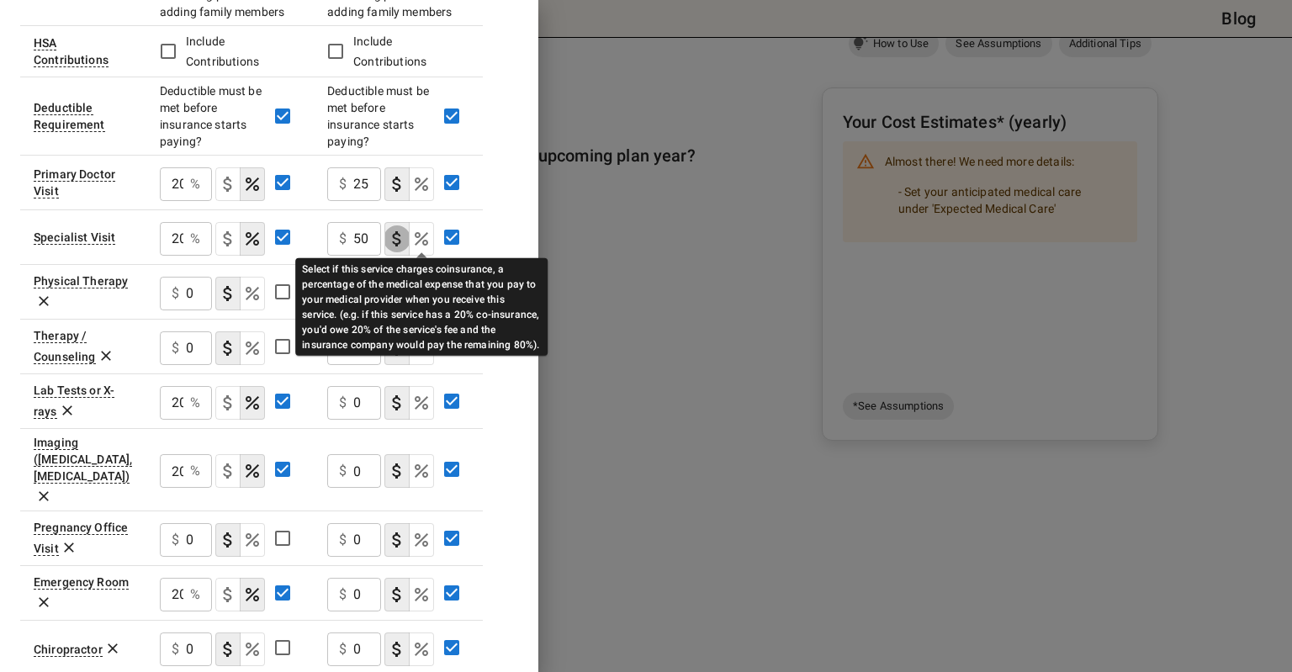
scroll to position [505, 0]
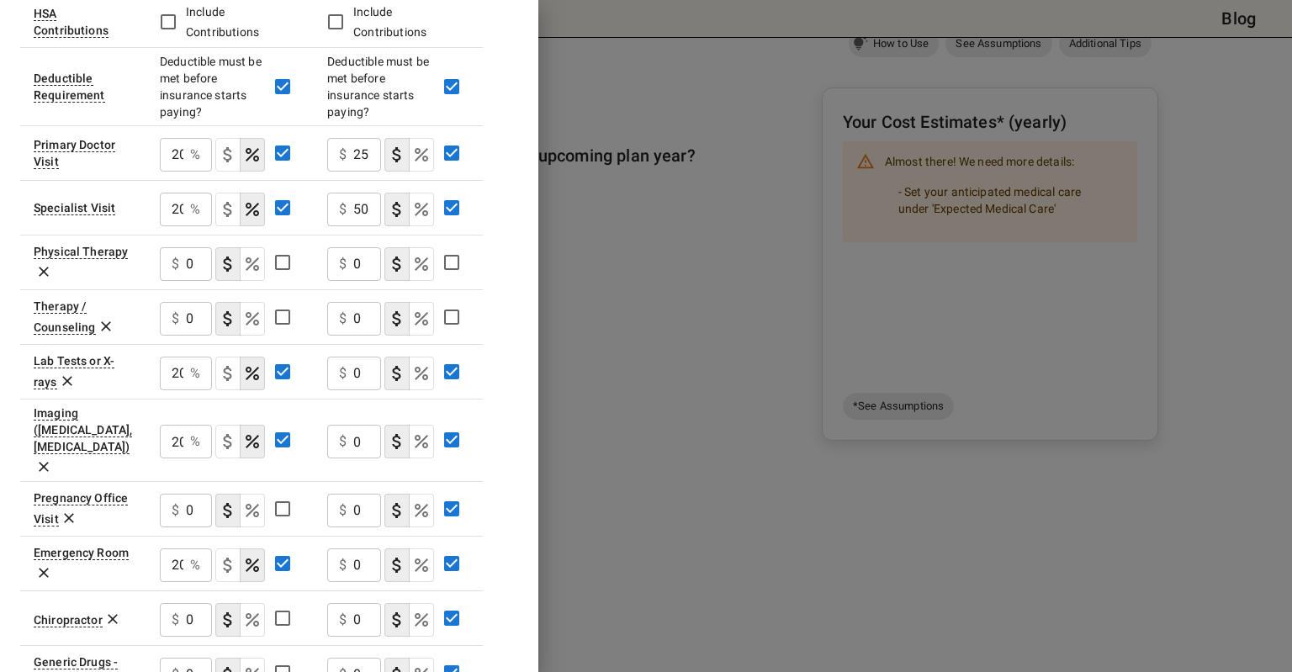
click at [368, 172] on input "0" at bounding box center [367, 155] width 28 height 34
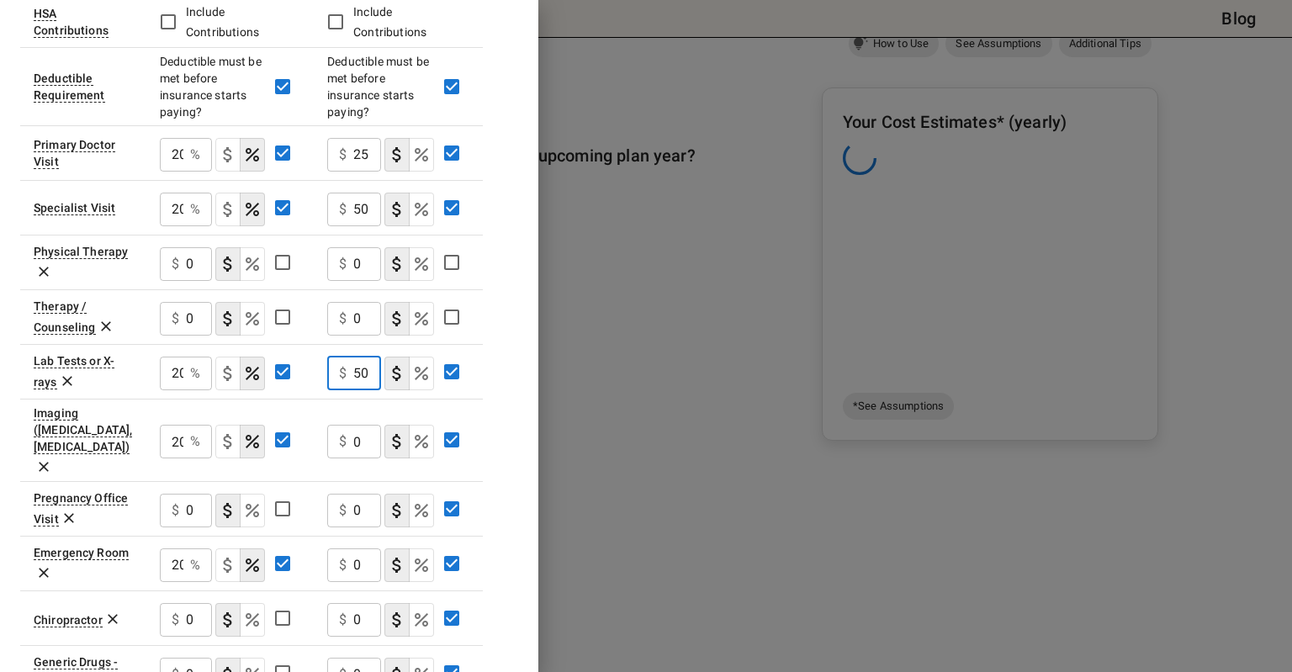
scroll to position [0, 1]
type input "50"
type button "COPAYMENT"
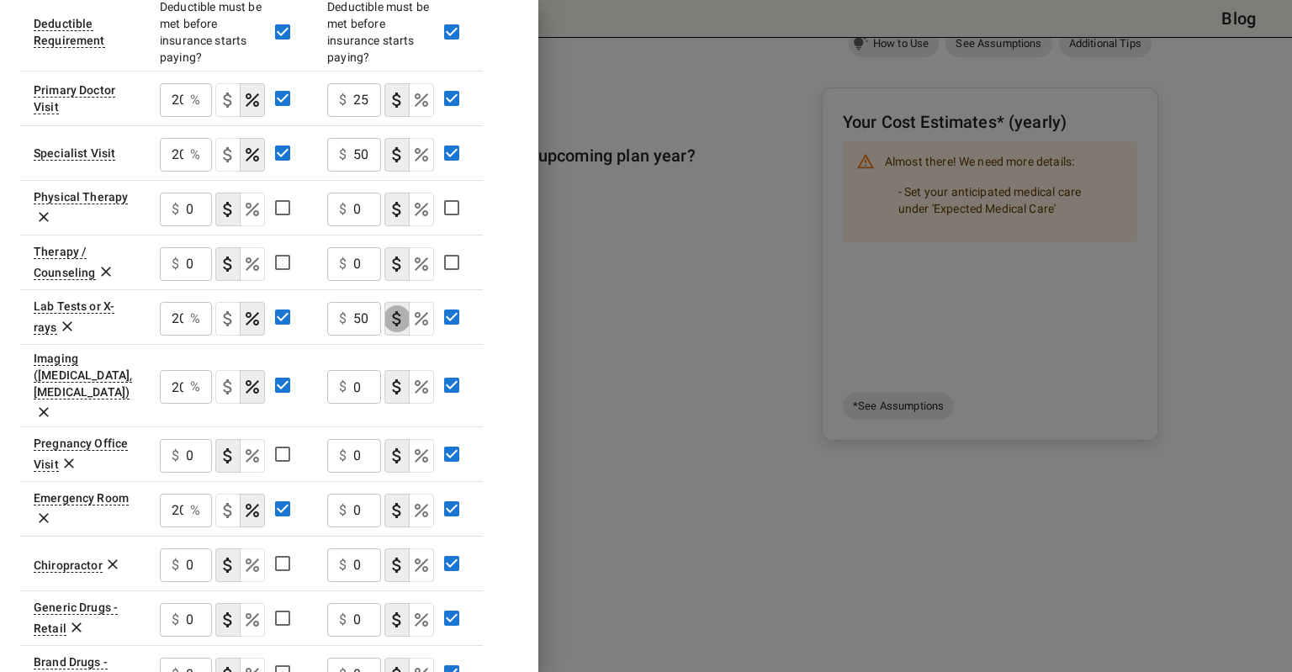
scroll to position [589, 0]
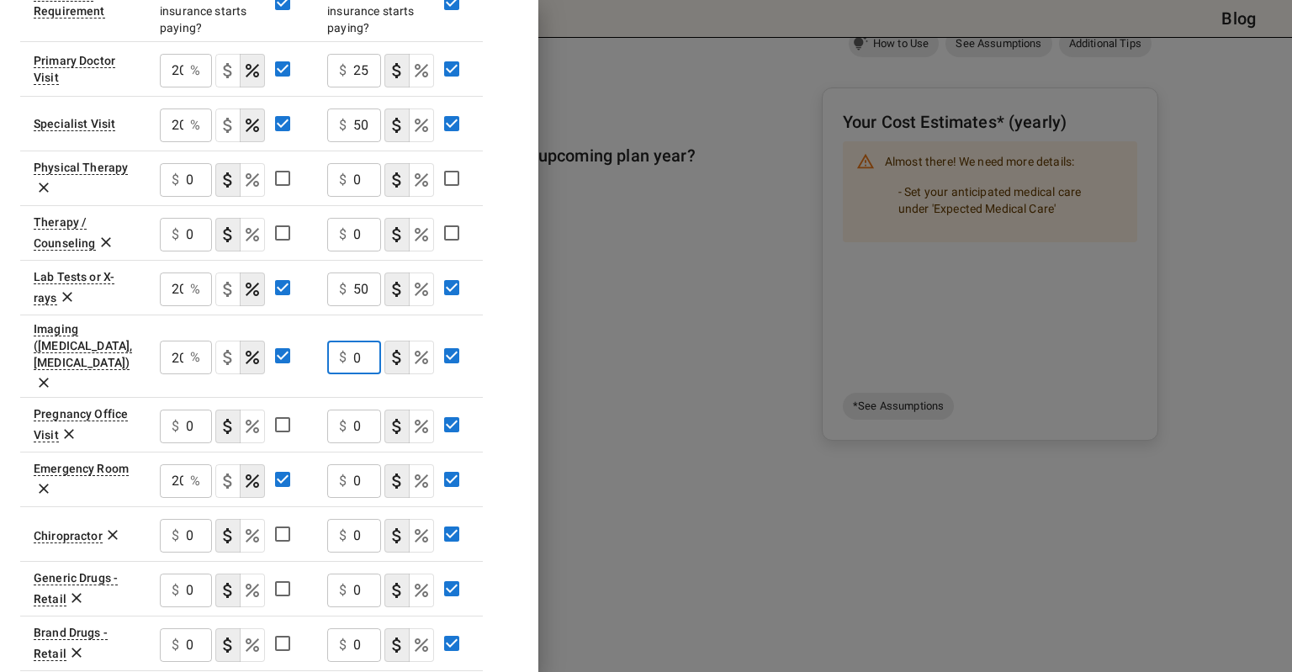
click at [365, 341] on input "0" at bounding box center [367, 358] width 28 height 34
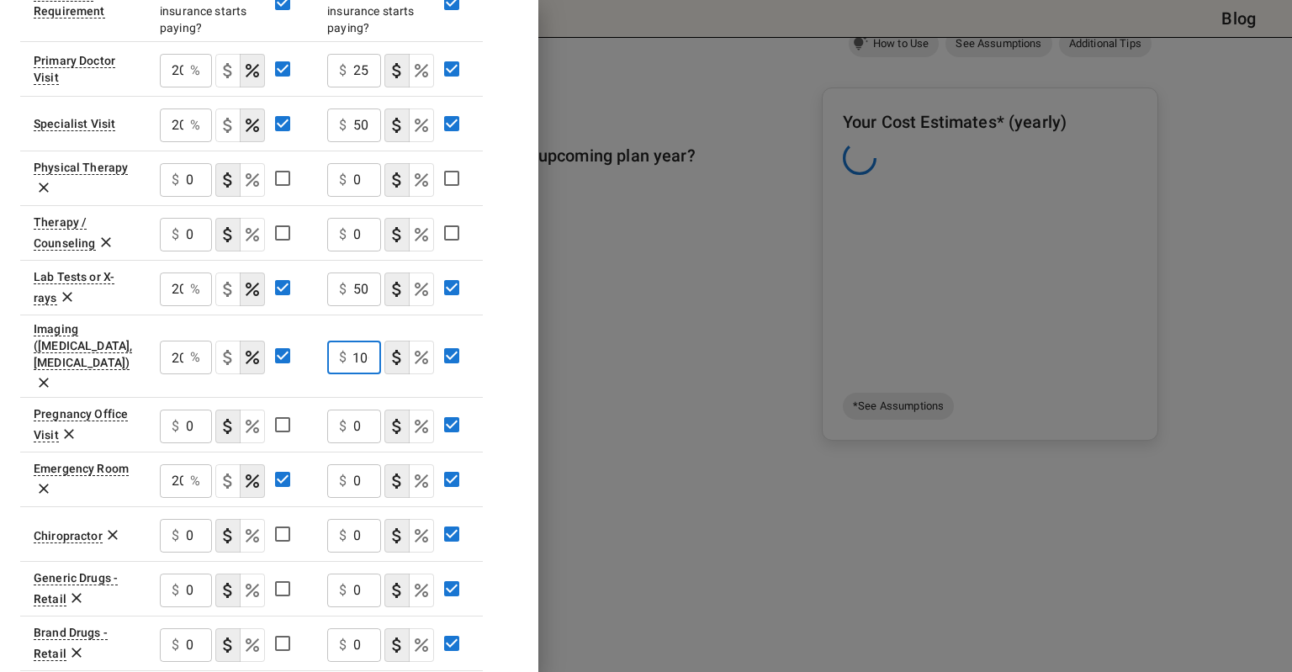
scroll to position [0, 8]
type input "100"
type button "COPAYMENT"
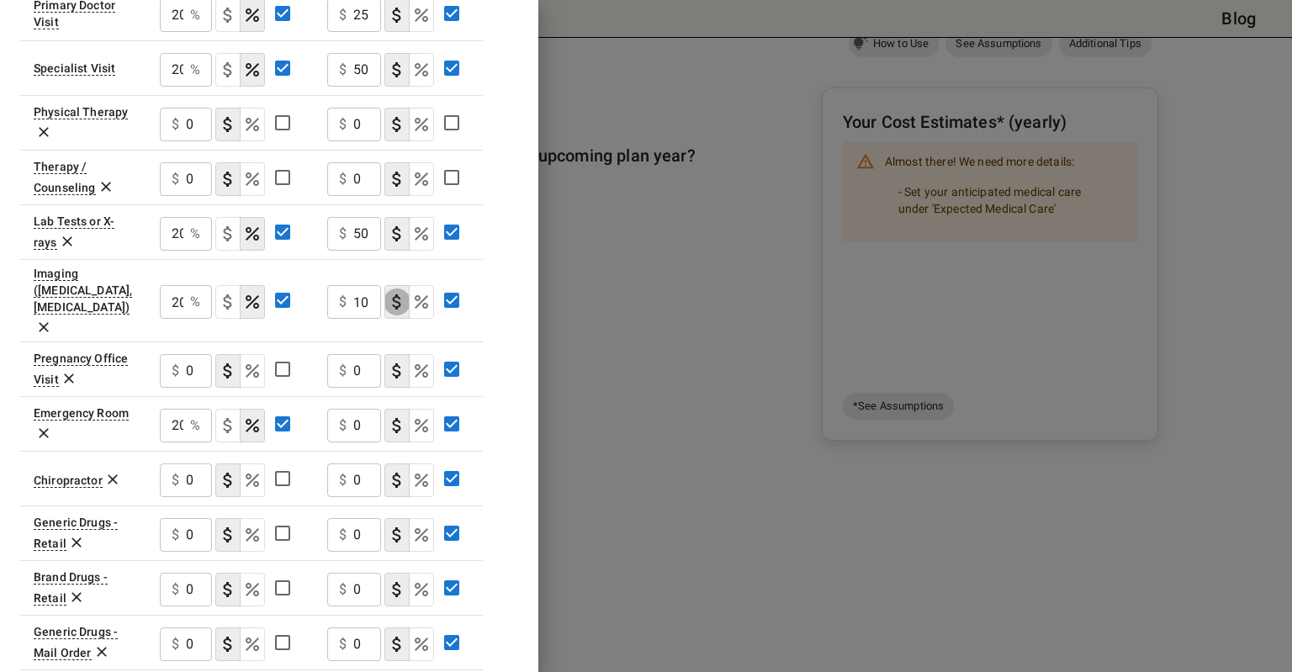
scroll to position [673, 0]
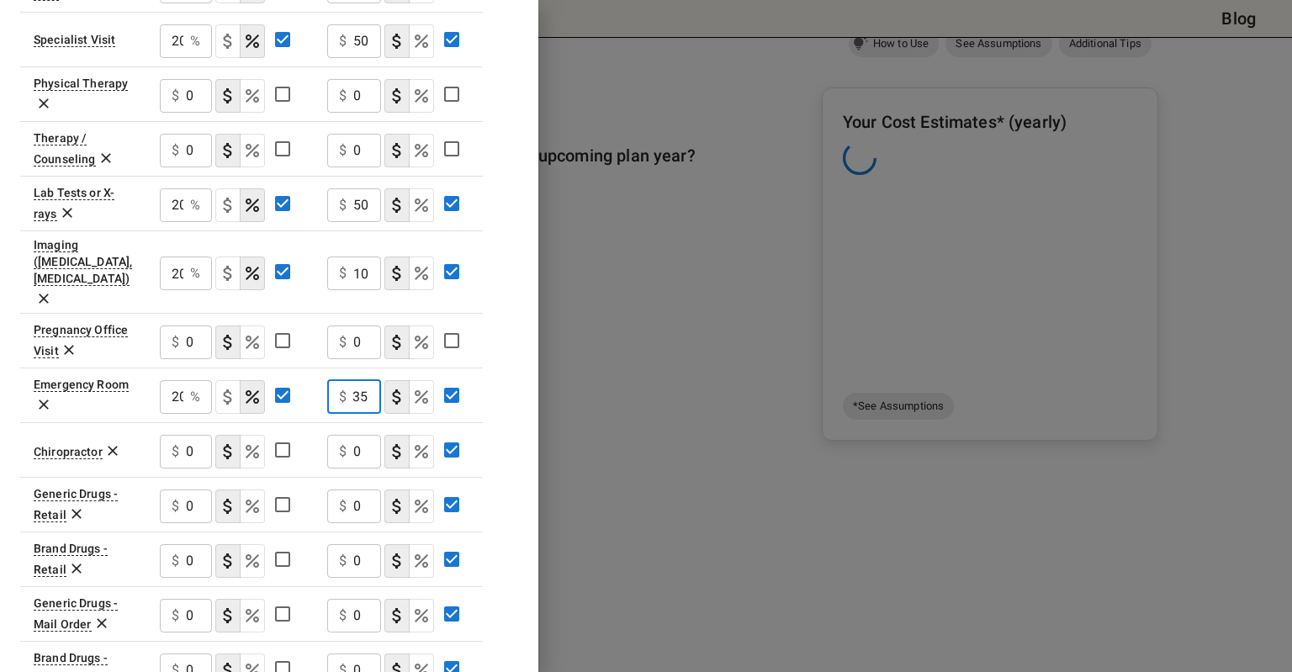
scroll to position [0, 8]
type input "350"
type button "COPAYMENT"
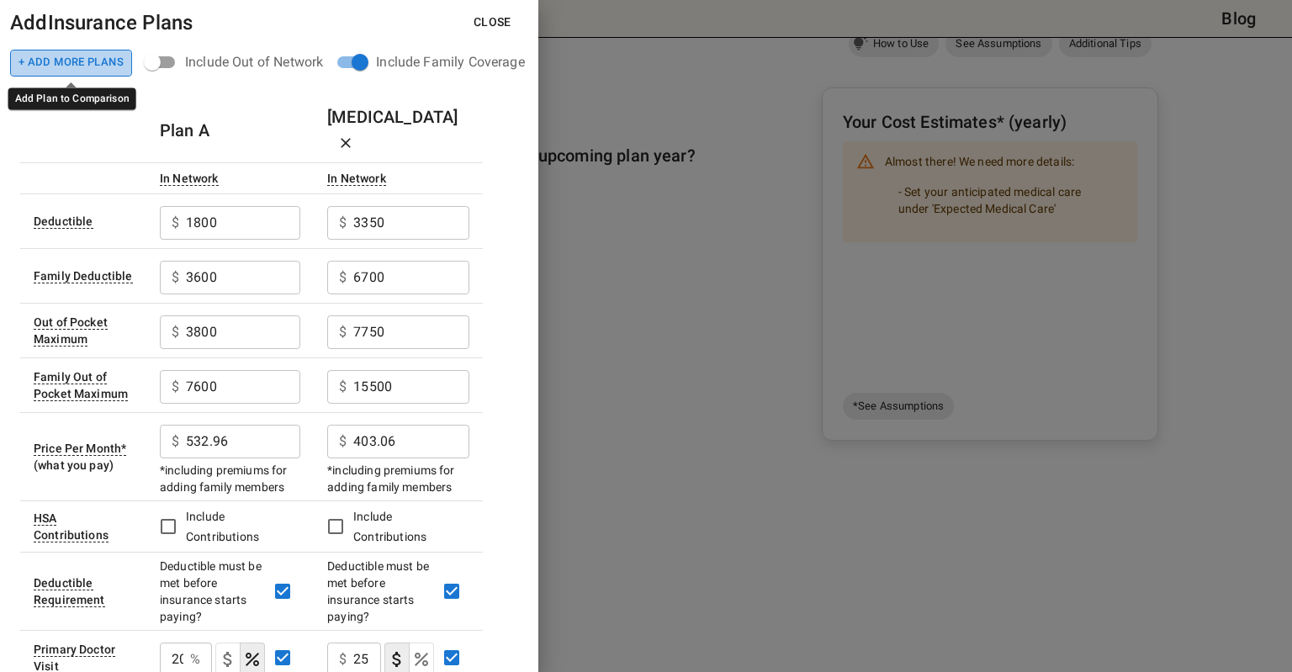
click at [90, 61] on button "+ Add More Plans" at bounding box center [71, 63] width 122 height 27
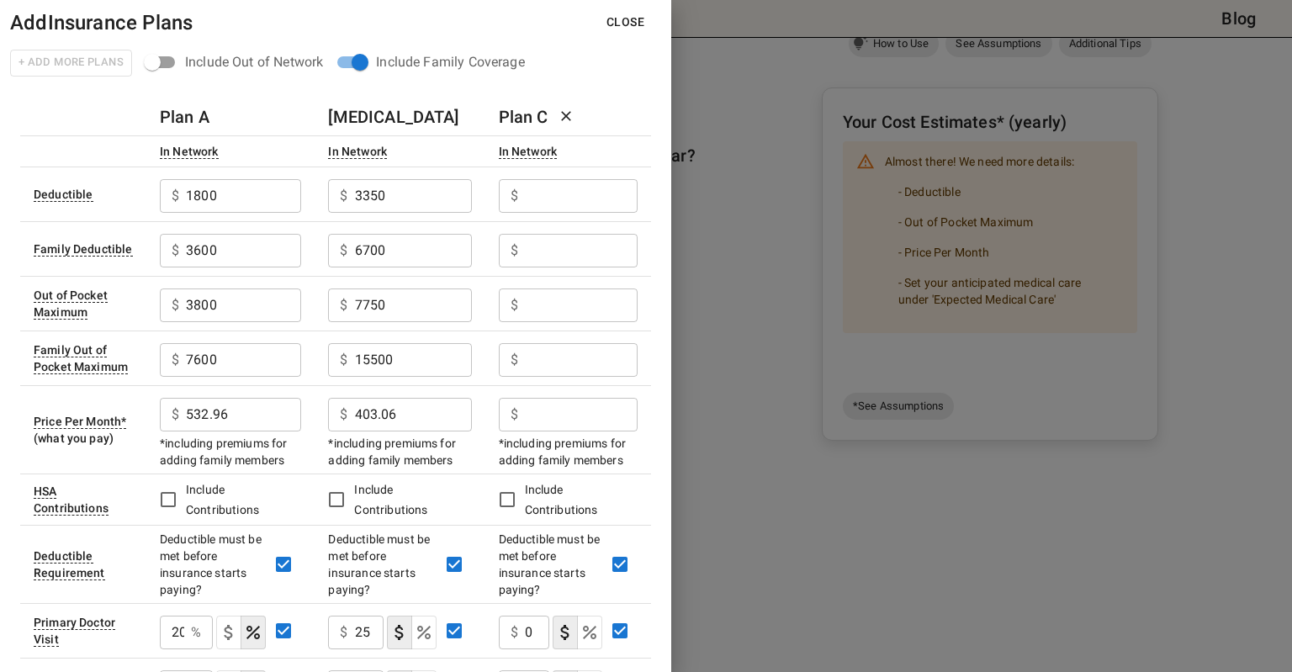
click at [301, 194] on input "text" at bounding box center [243, 196] width 115 height 34
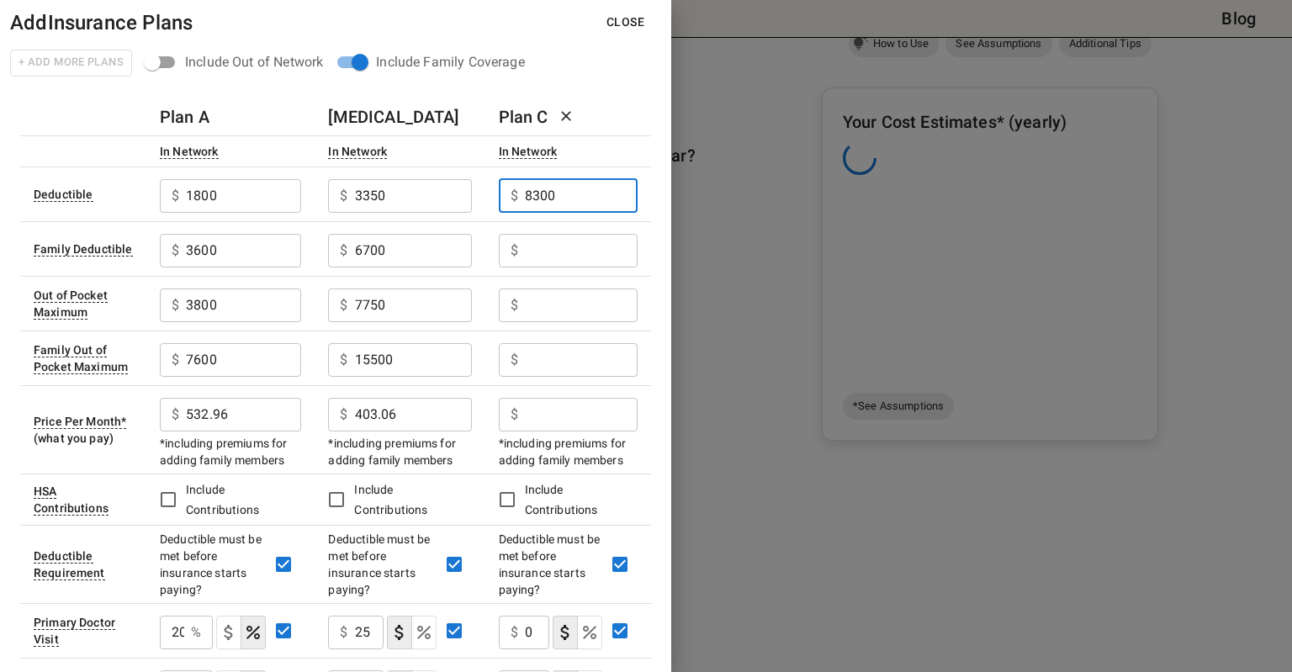
type input "8300"
type input "16600"
type input "8300"
type input "16600"
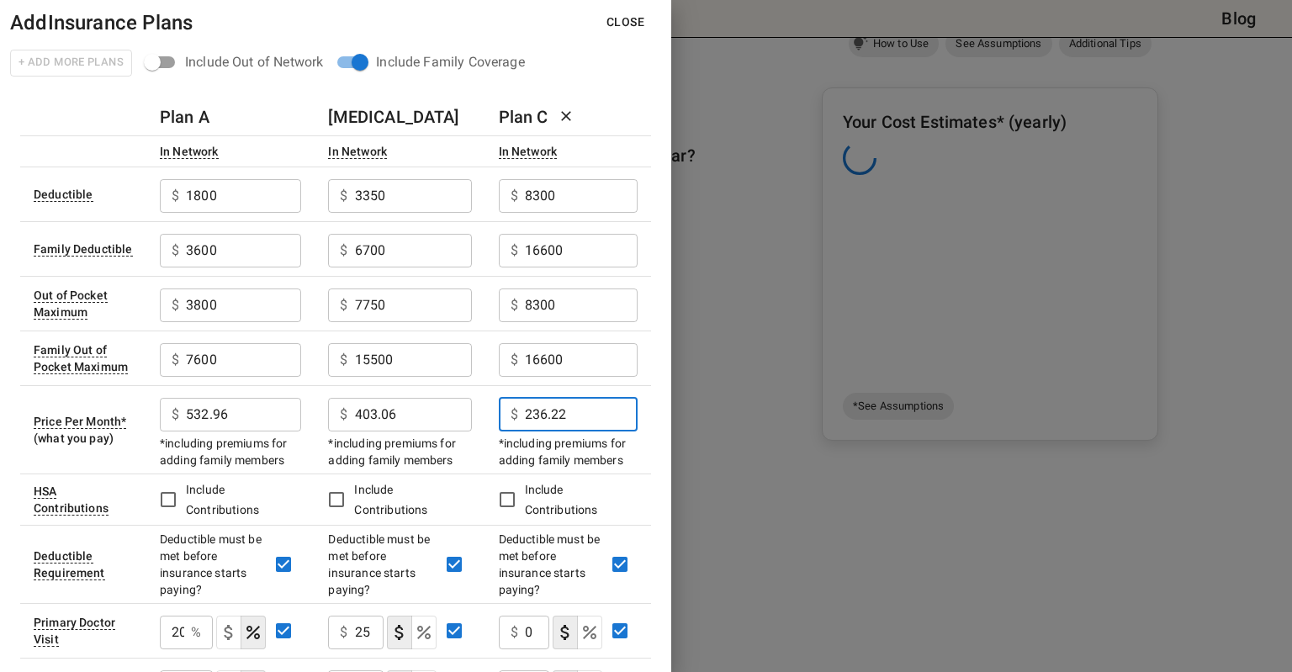
type input "236.22"
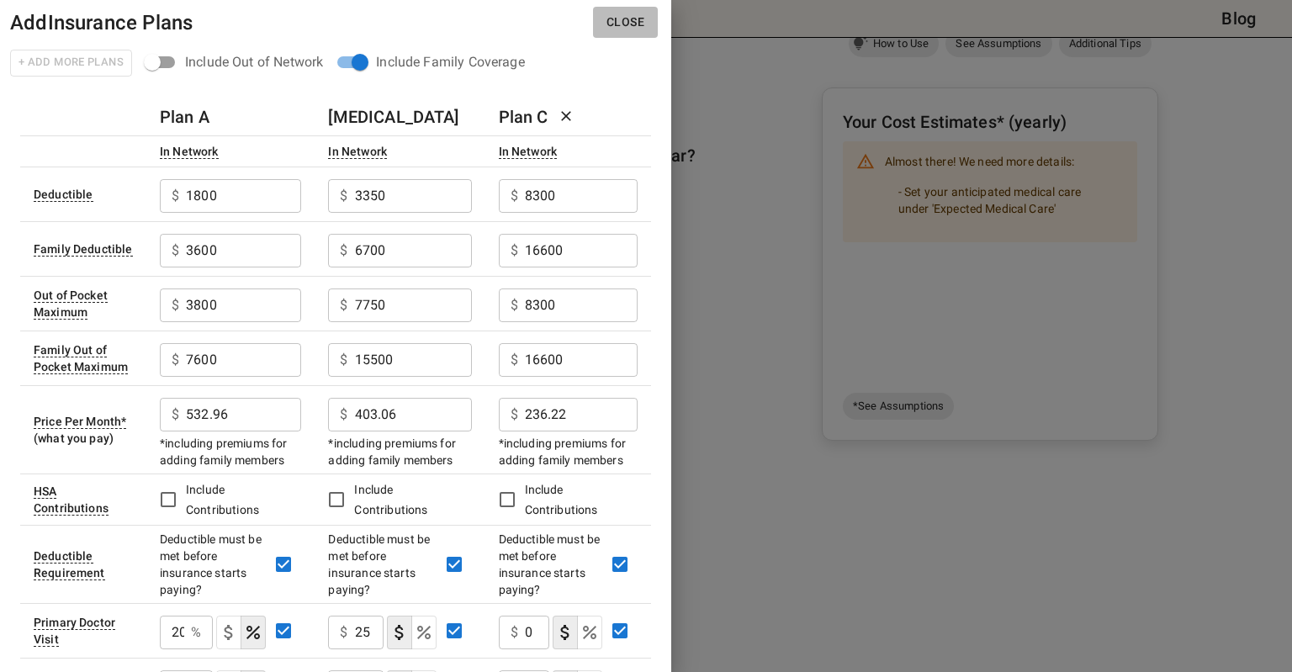
click at [634, 21] on button "Close" at bounding box center [625, 22] width 65 height 31
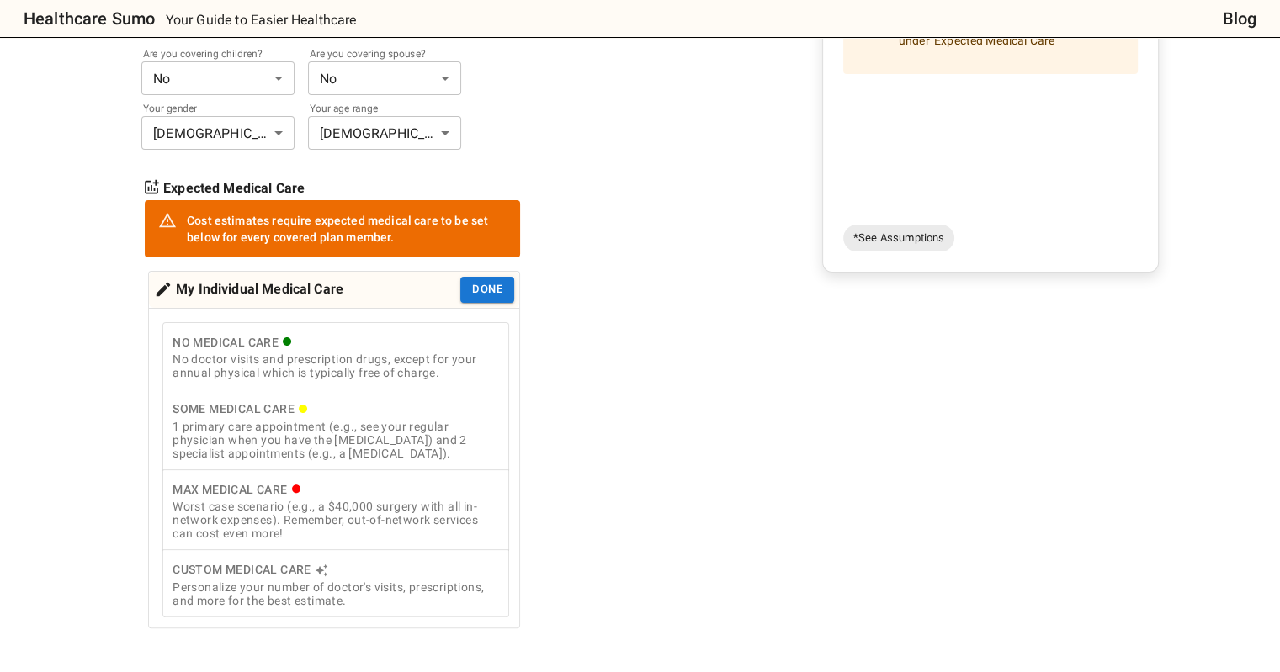
scroll to position [421, 0]
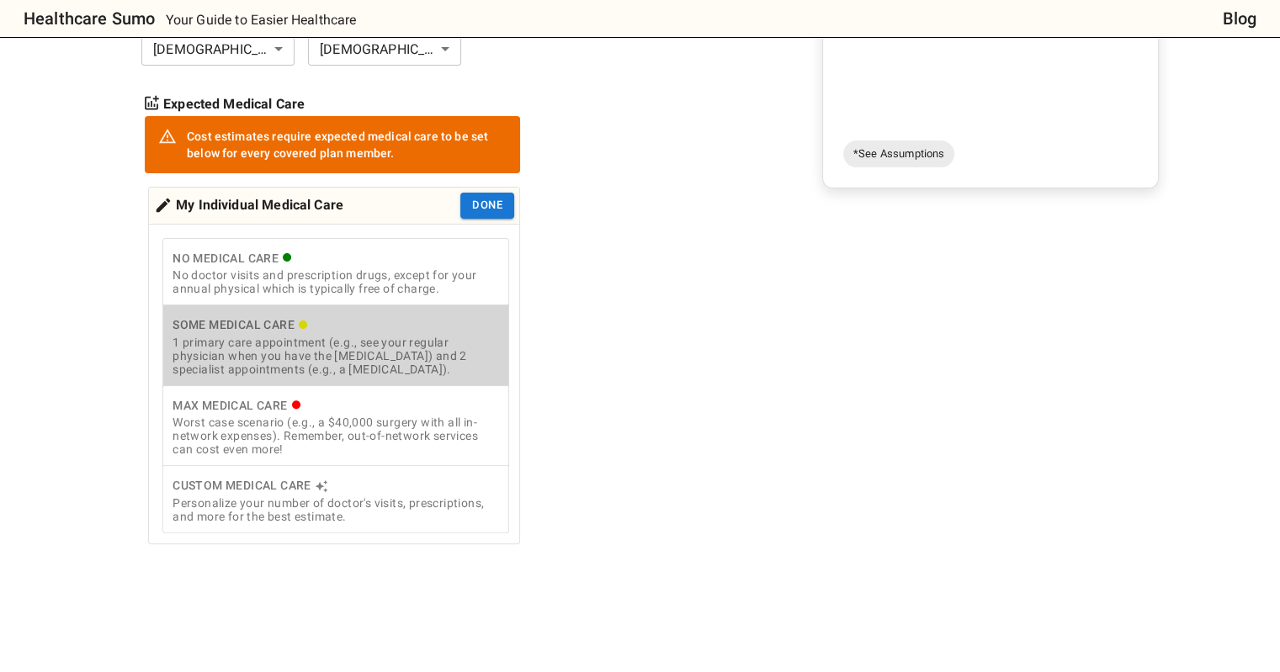
click at [343, 336] on div "1 primary care appointment (e.g., see your regular physician when you have the …" at bounding box center [335, 356] width 326 height 40
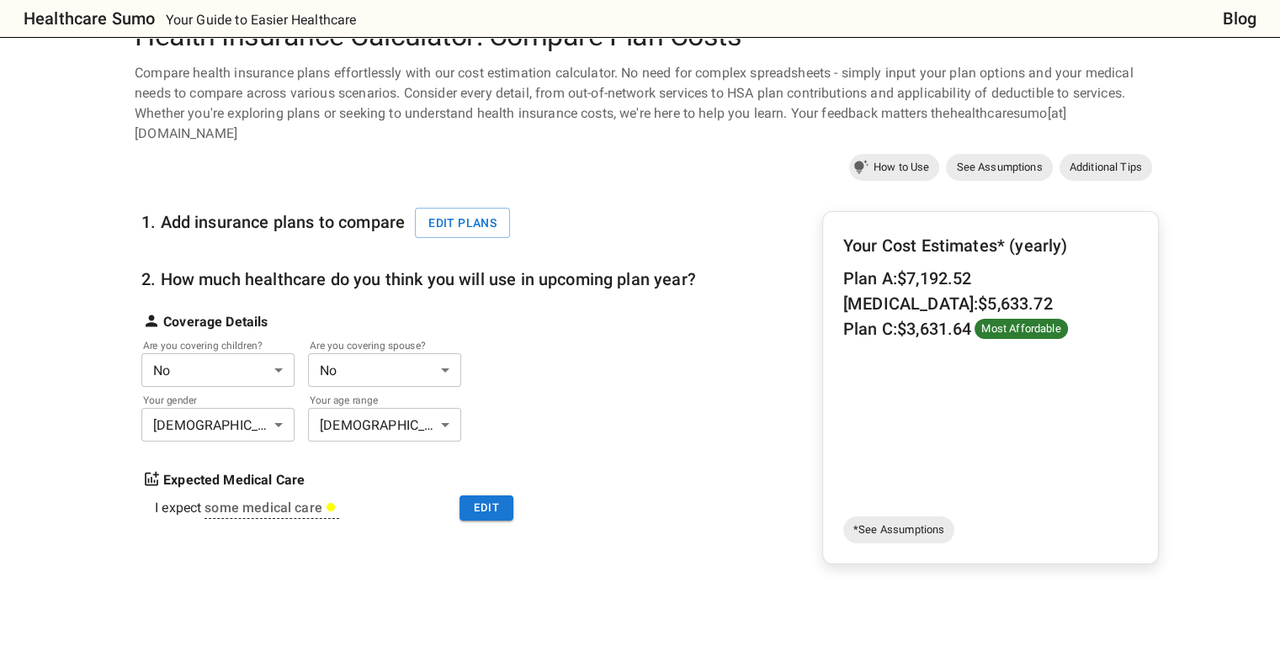
scroll to position [84, 0]
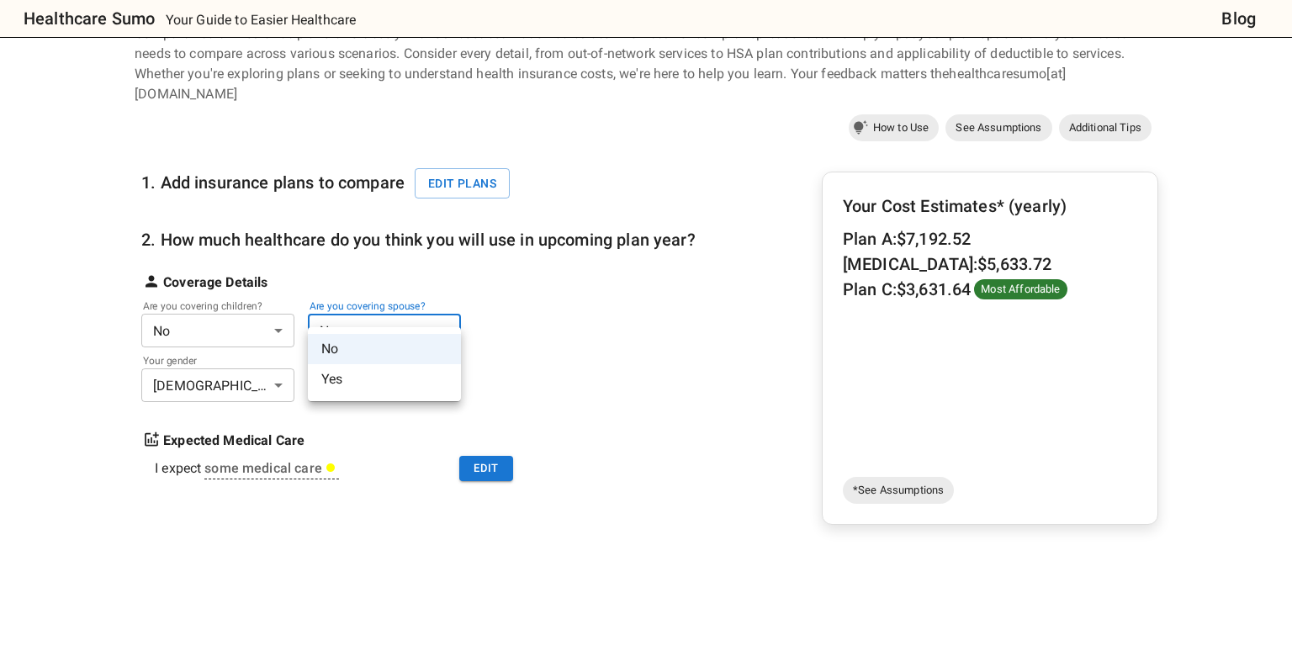
click at [356, 379] on li "Yes" at bounding box center [384, 379] width 153 height 30
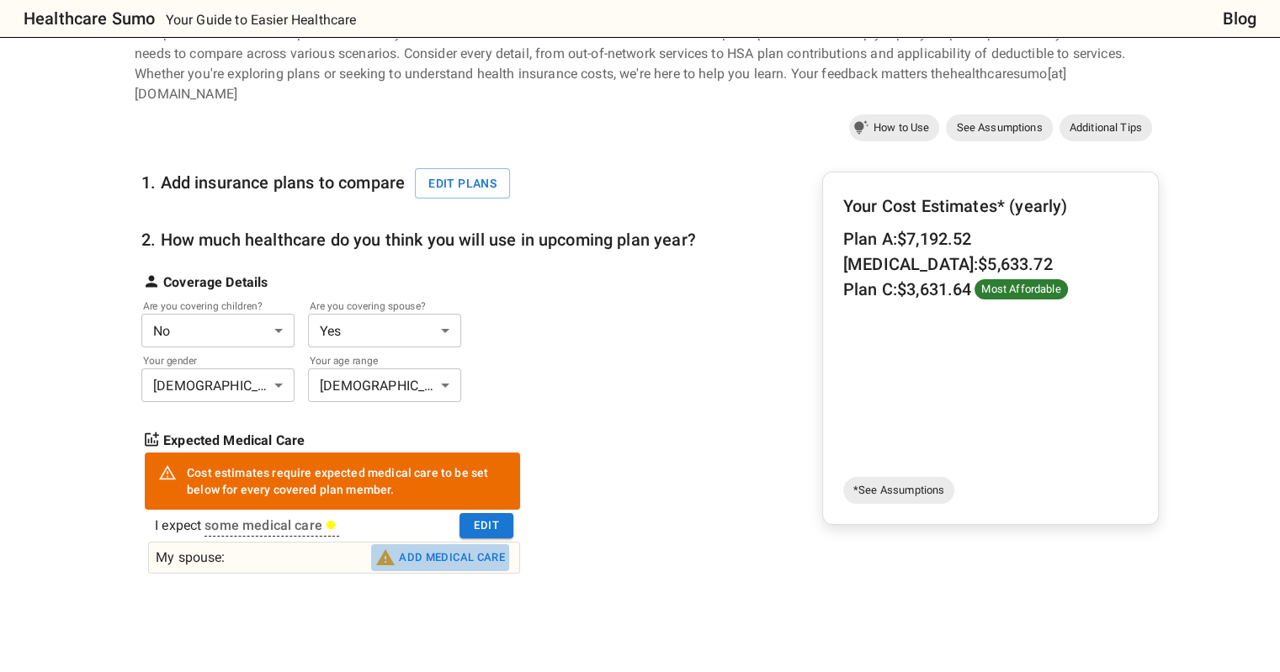
click at [434, 544] on button "Add medical care" at bounding box center [440, 557] width 138 height 27
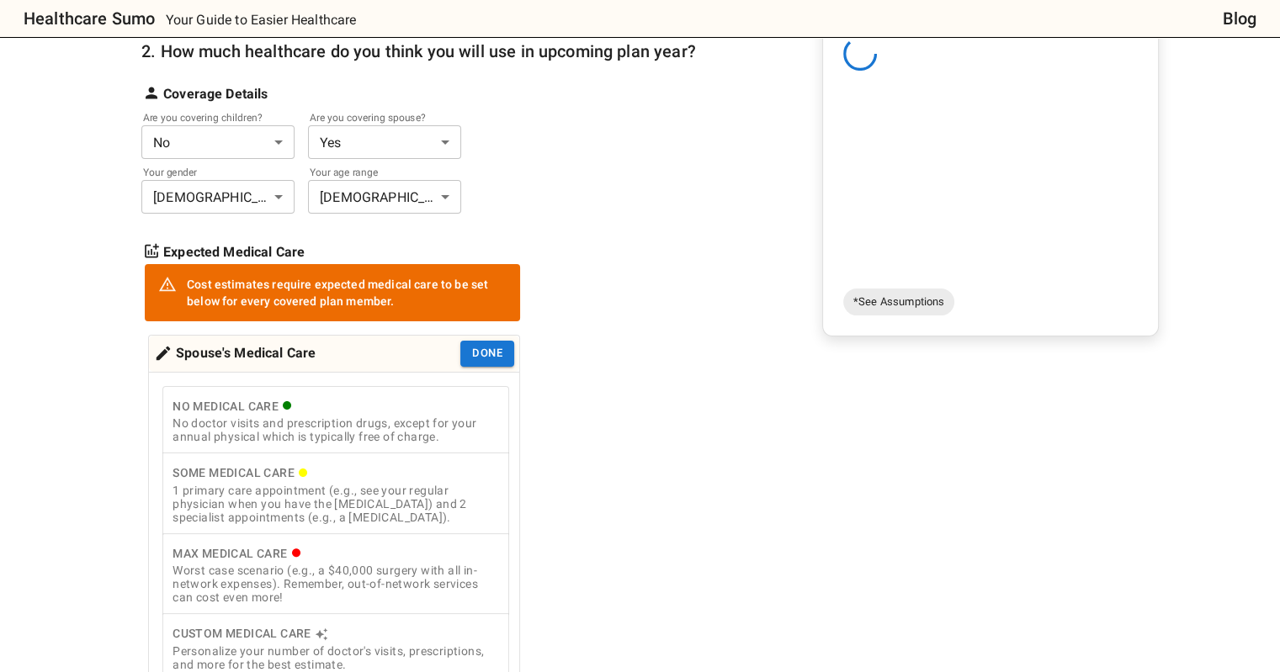
scroll to position [337, 0]
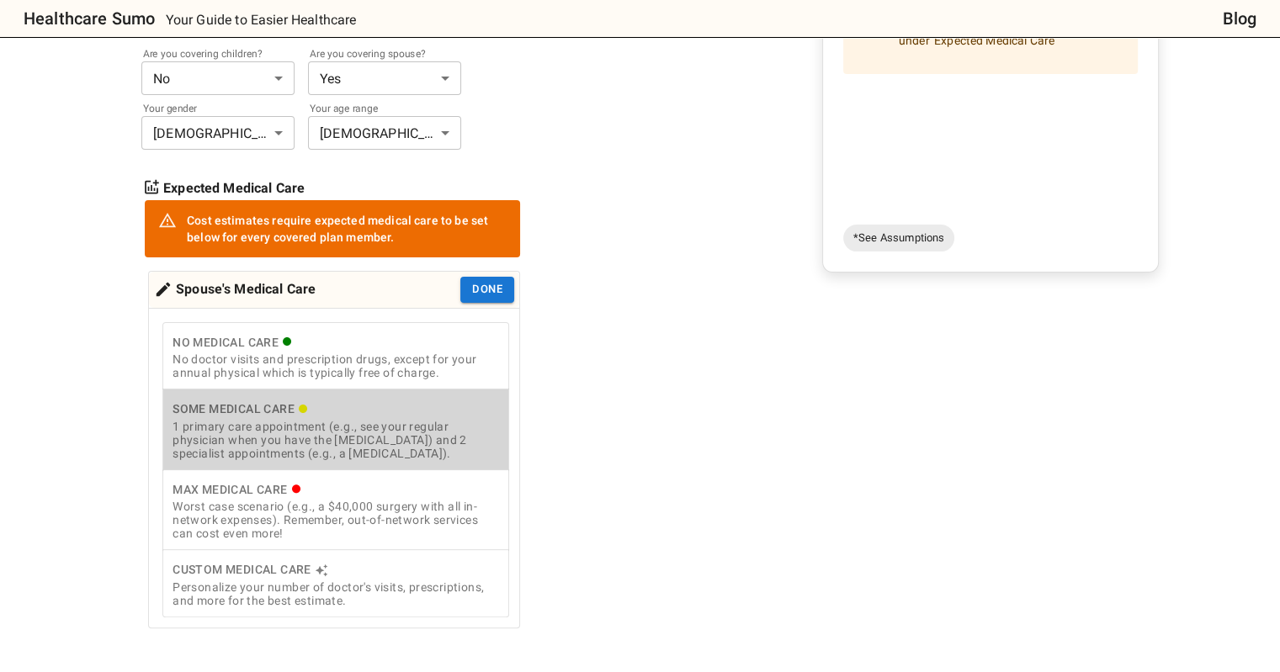
click at [331, 420] on div "1 primary care appointment (e.g., see your regular physician when you have the …" at bounding box center [335, 440] width 326 height 40
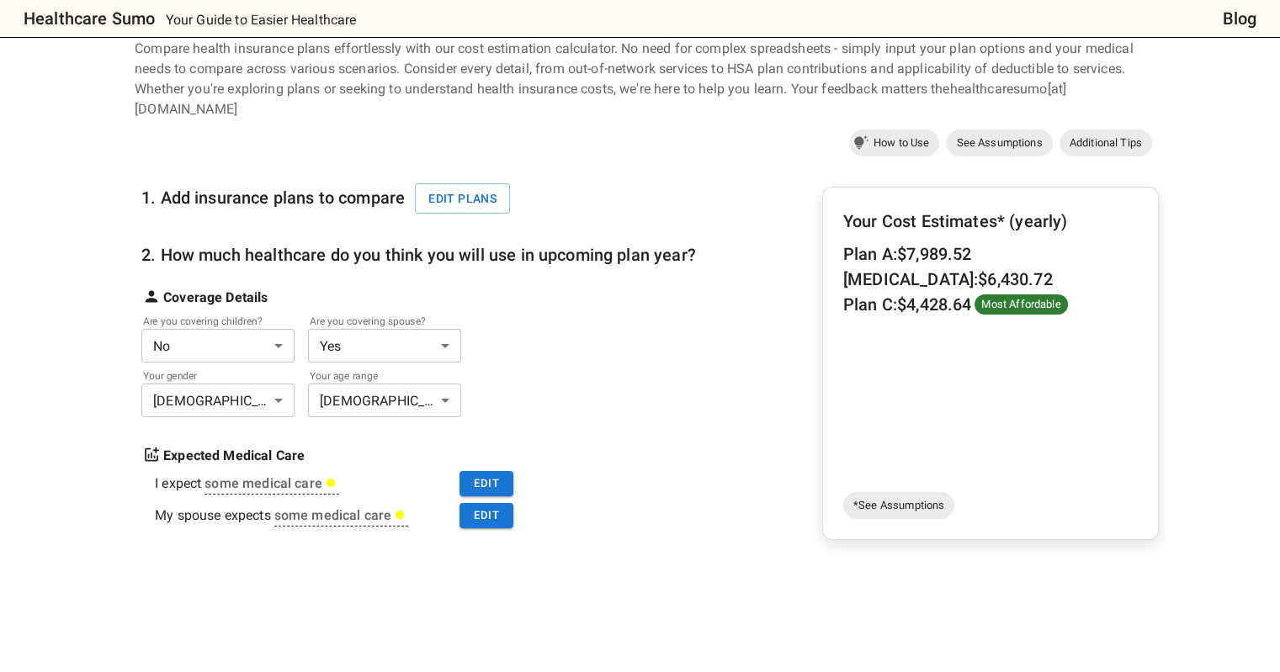
scroll to position [84, 0]
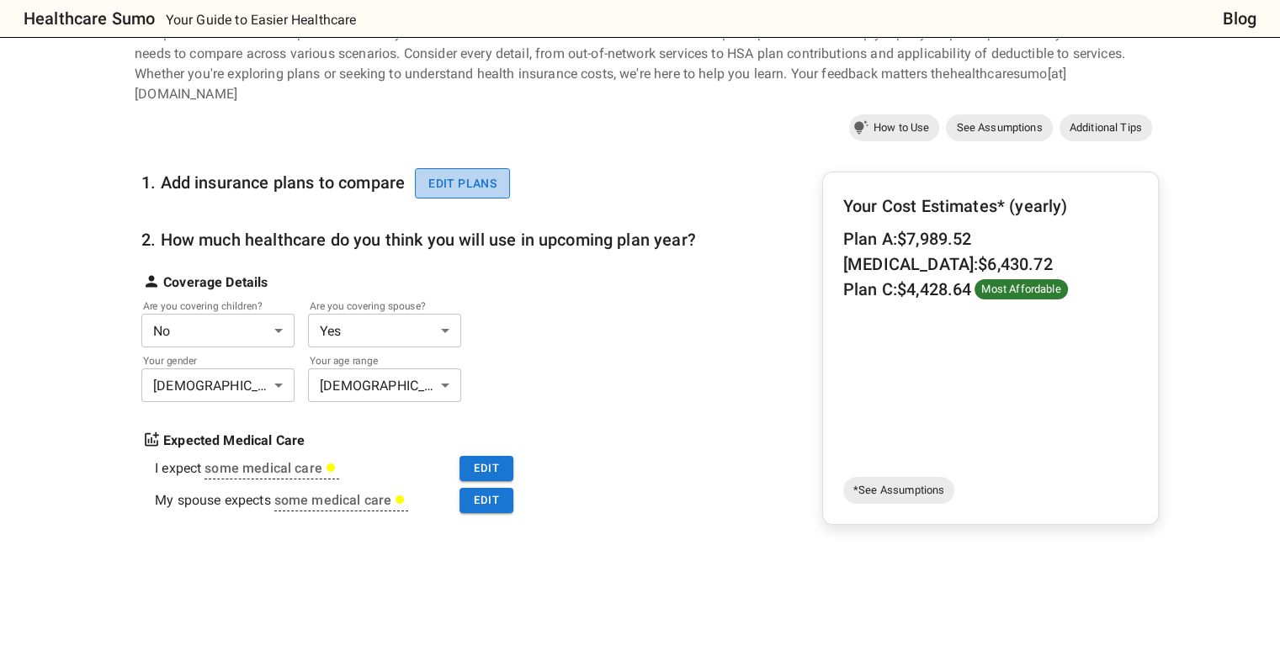
click at [478, 168] on button "Edit plans" at bounding box center [462, 183] width 95 height 31
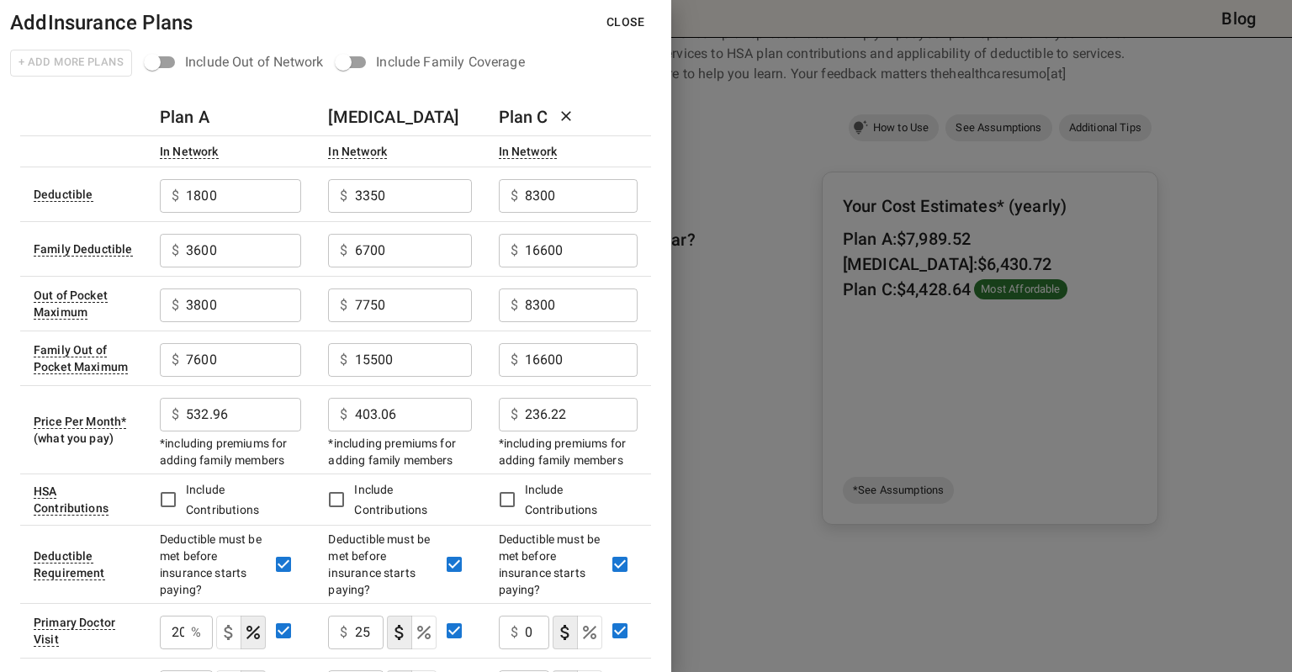
click at [619, 21] on button "Close" at bounding box center [625, 22] width 65 height 31
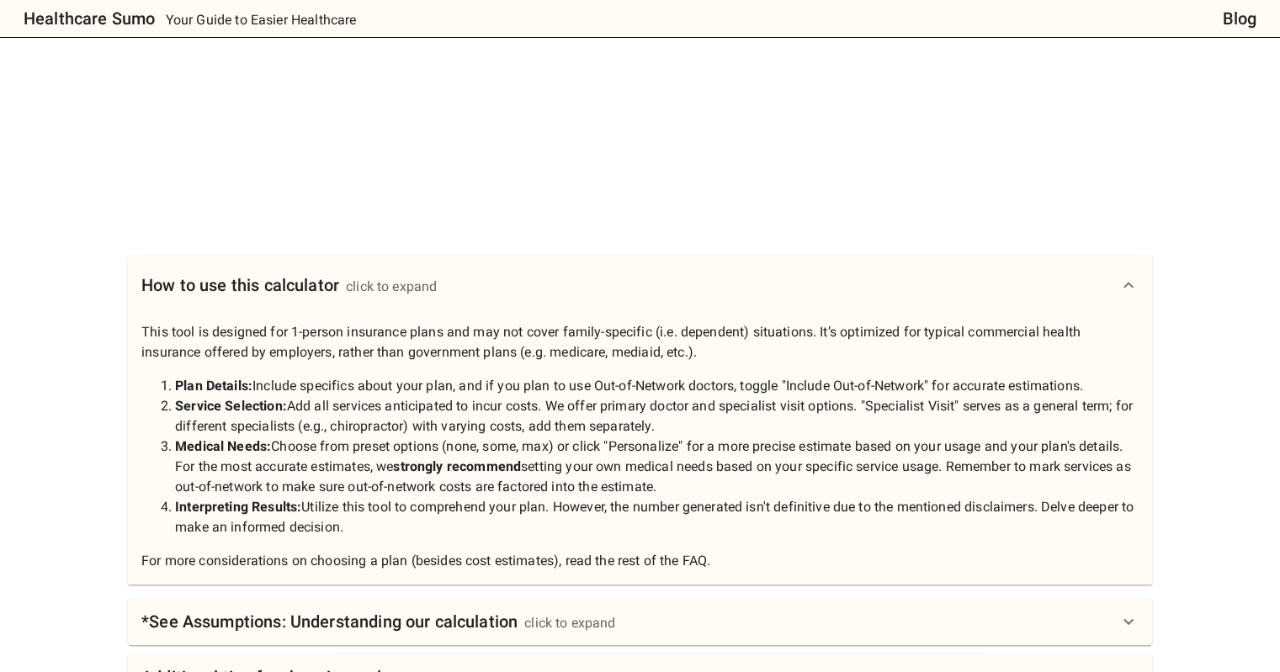
scroll to position [673, 0]
